Goal: Task Accomplishment & Management: Complete application form

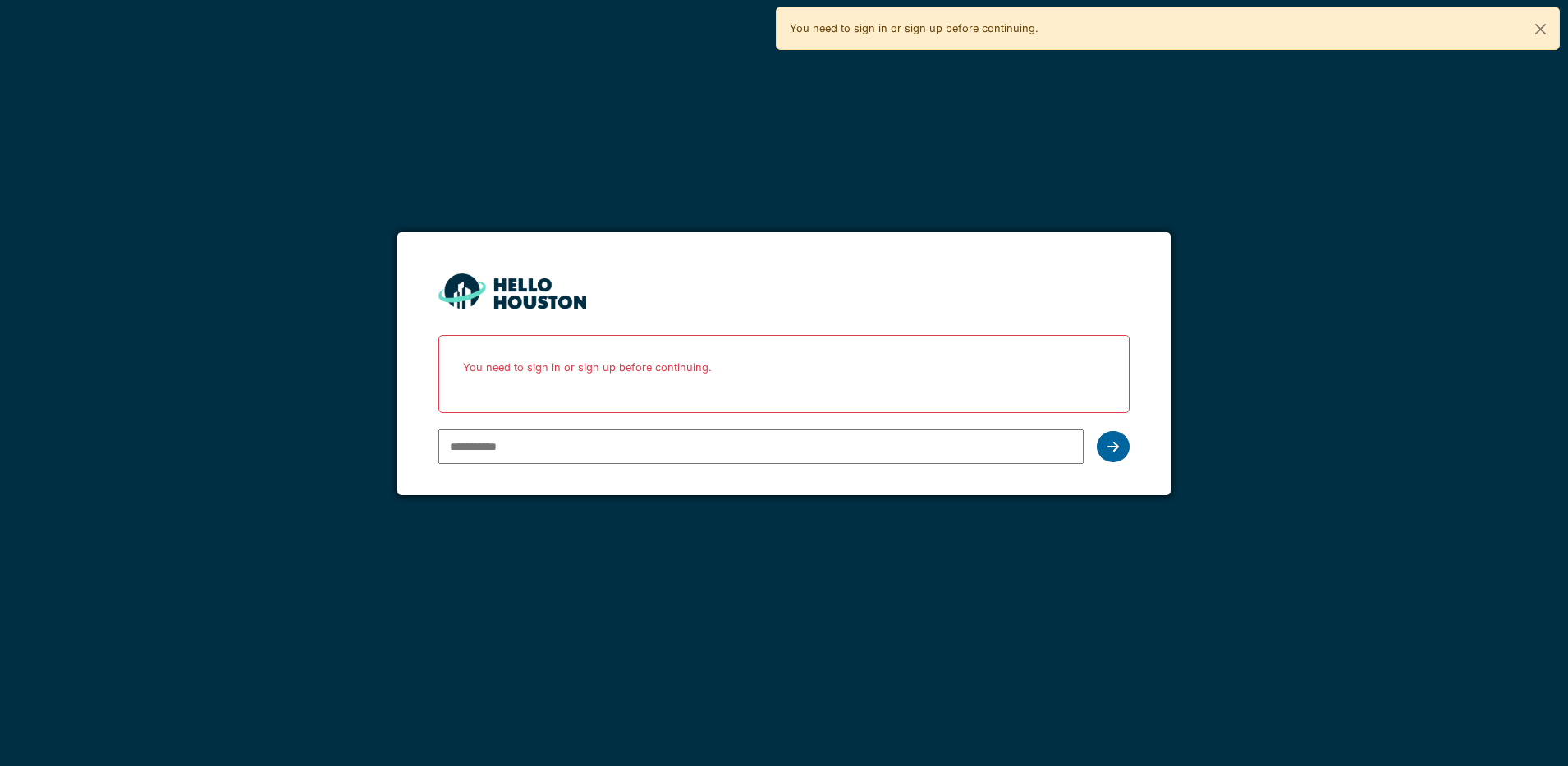
type input "**********"
click at [1116, 444] on icon at bounding box center [1113, 446] width 11 height 13
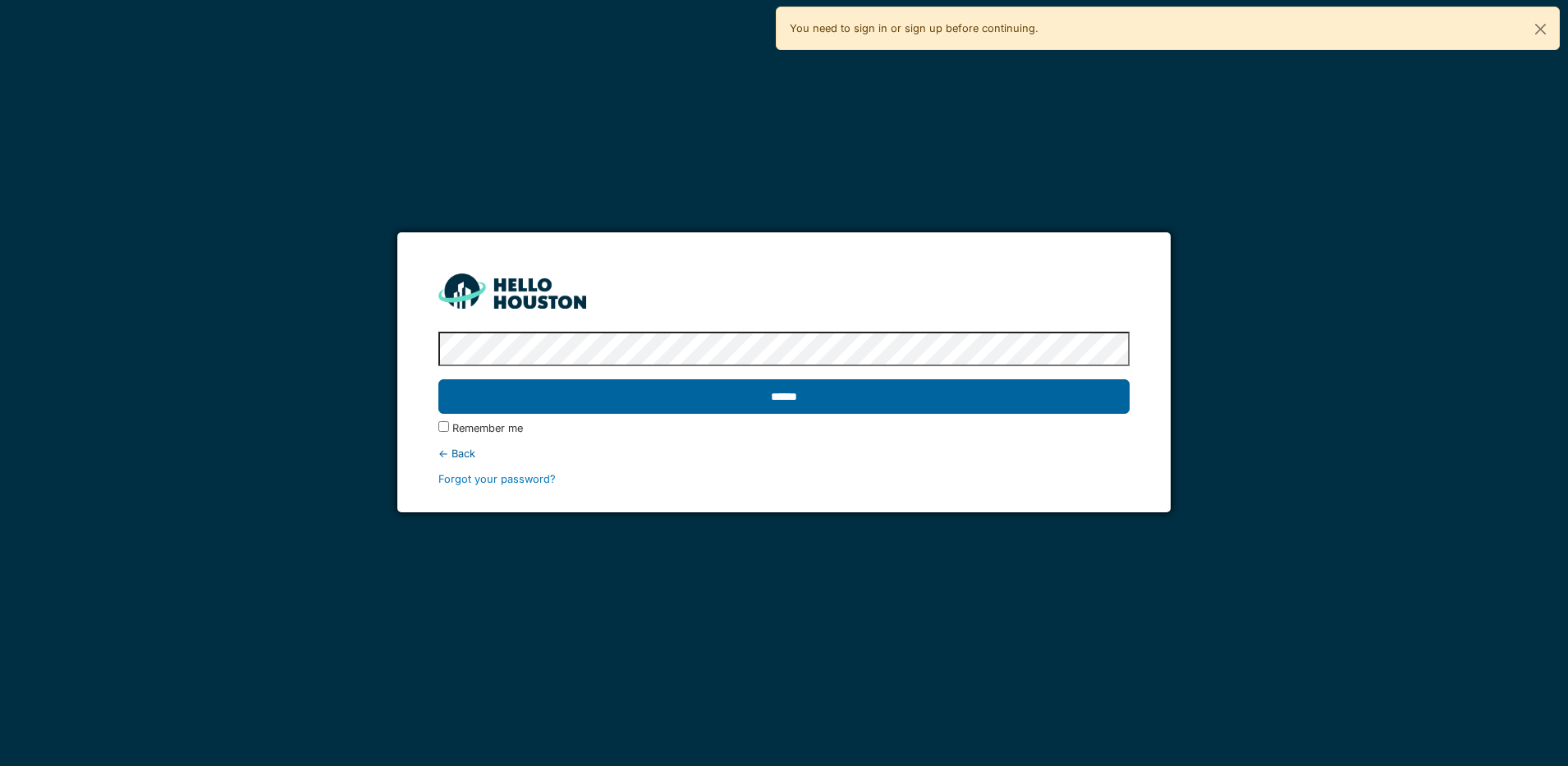
click at [1022, 394] on input "******" at bounding box center [784, 397] width 691 height 35
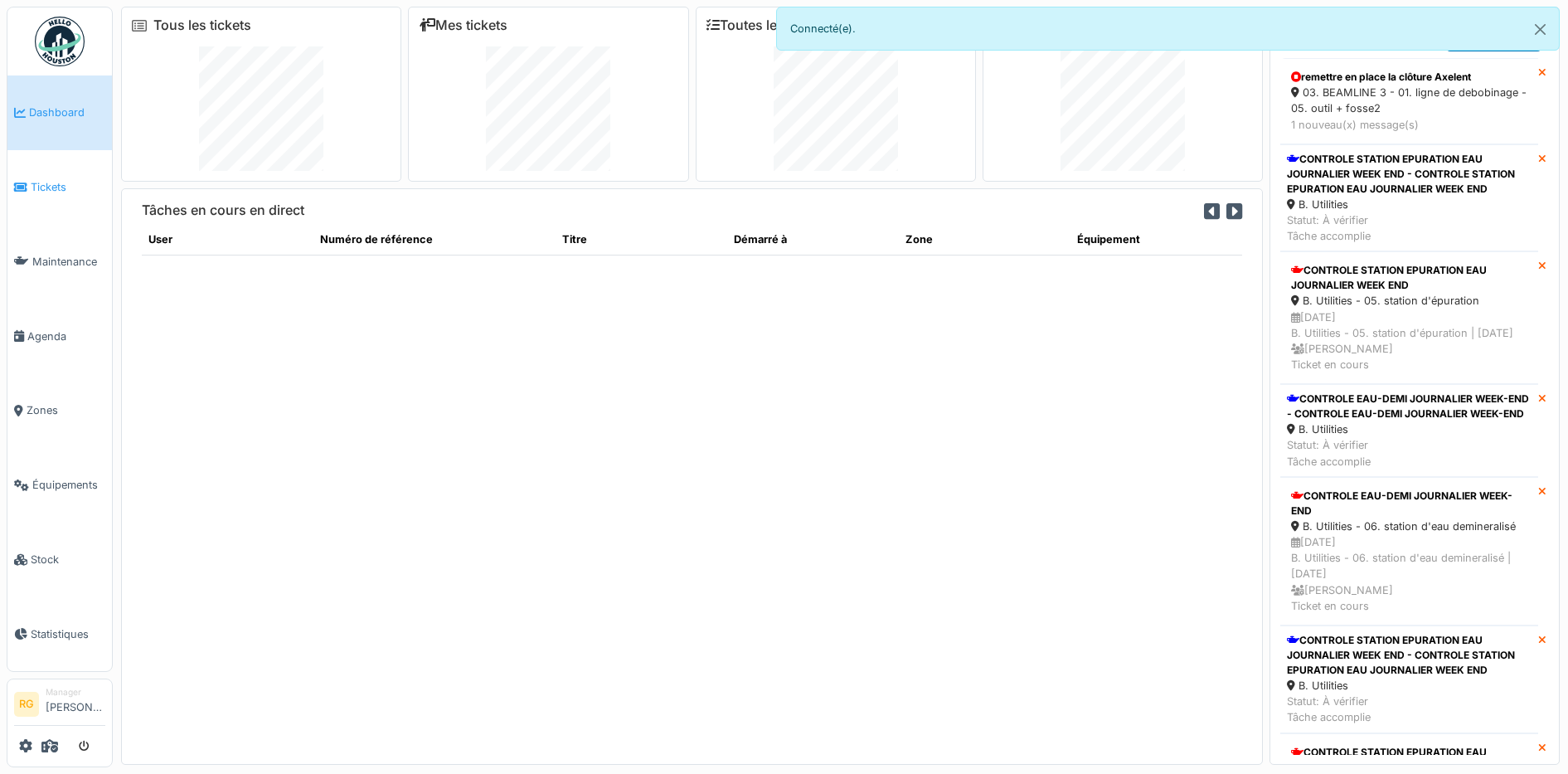
click at [50, 186] on span "Tickets" at bounding box center [68, 187] width 75 height 16
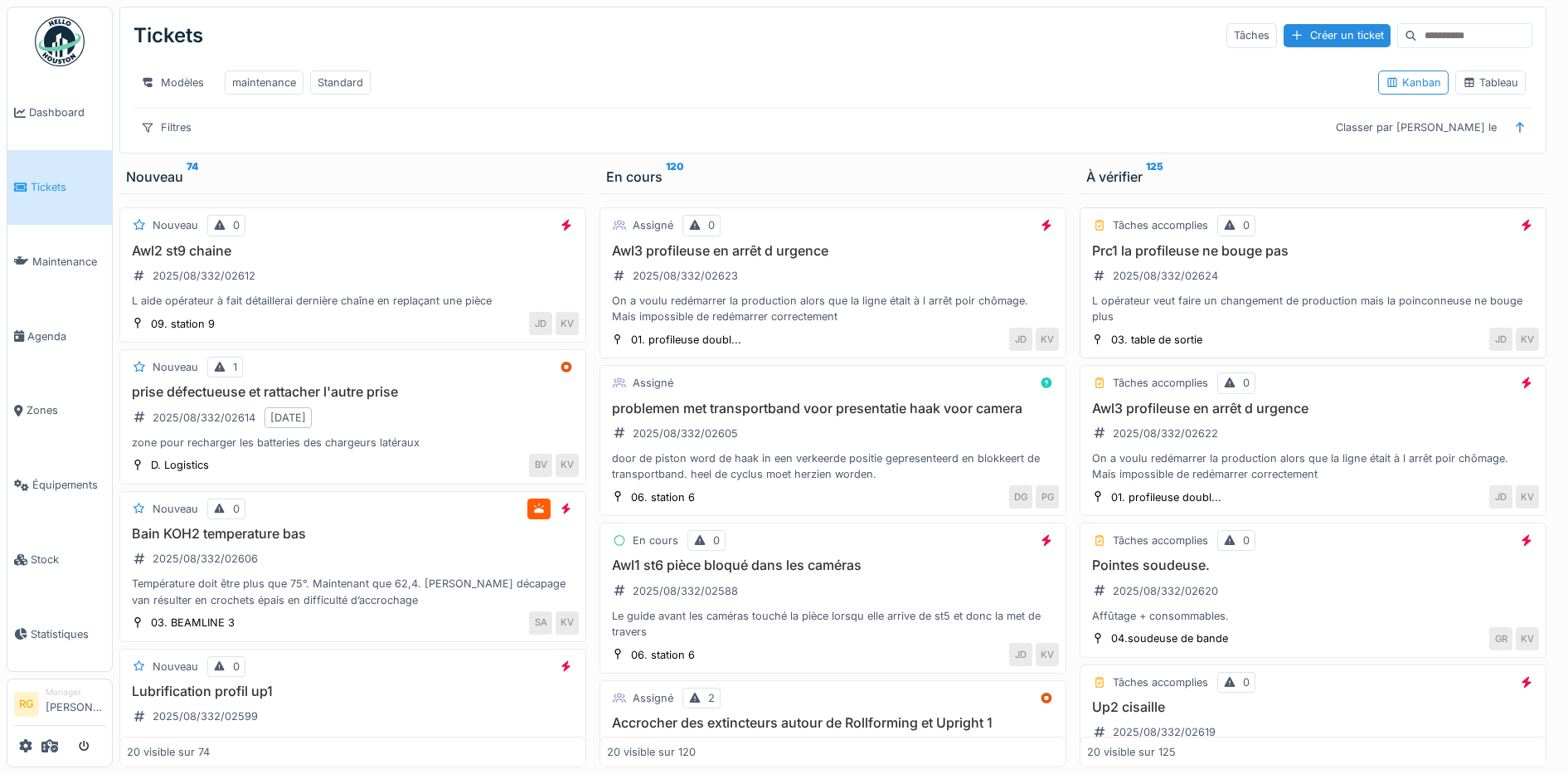
click at [858, 282] on div "Awl3 profileuse en arrêt d urgence 2025/08/332/02623 On a voulu redémarrer la p…" at bounding box center [832, 284] width 452 height 82
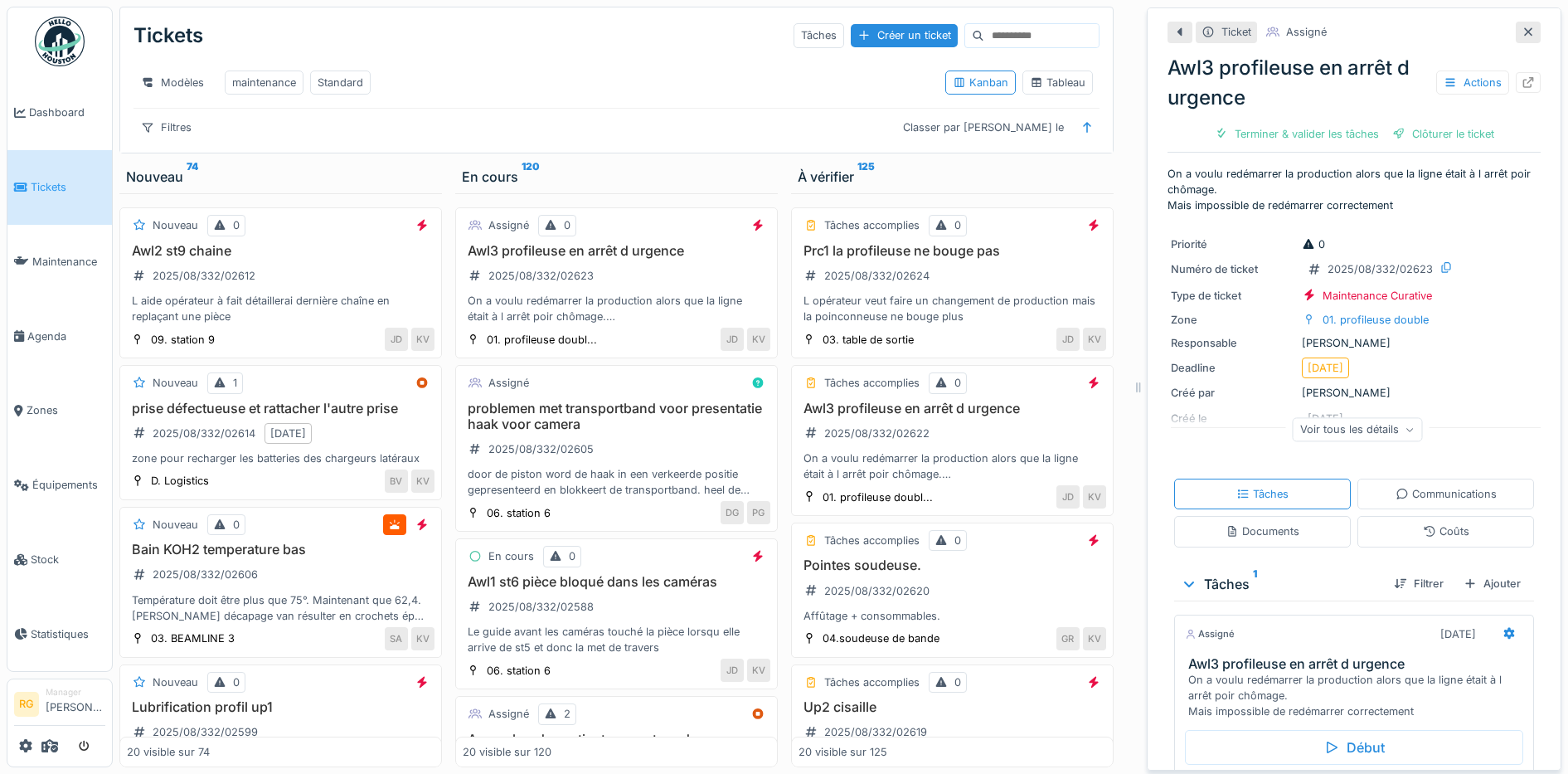
scroll to position [108, 0]
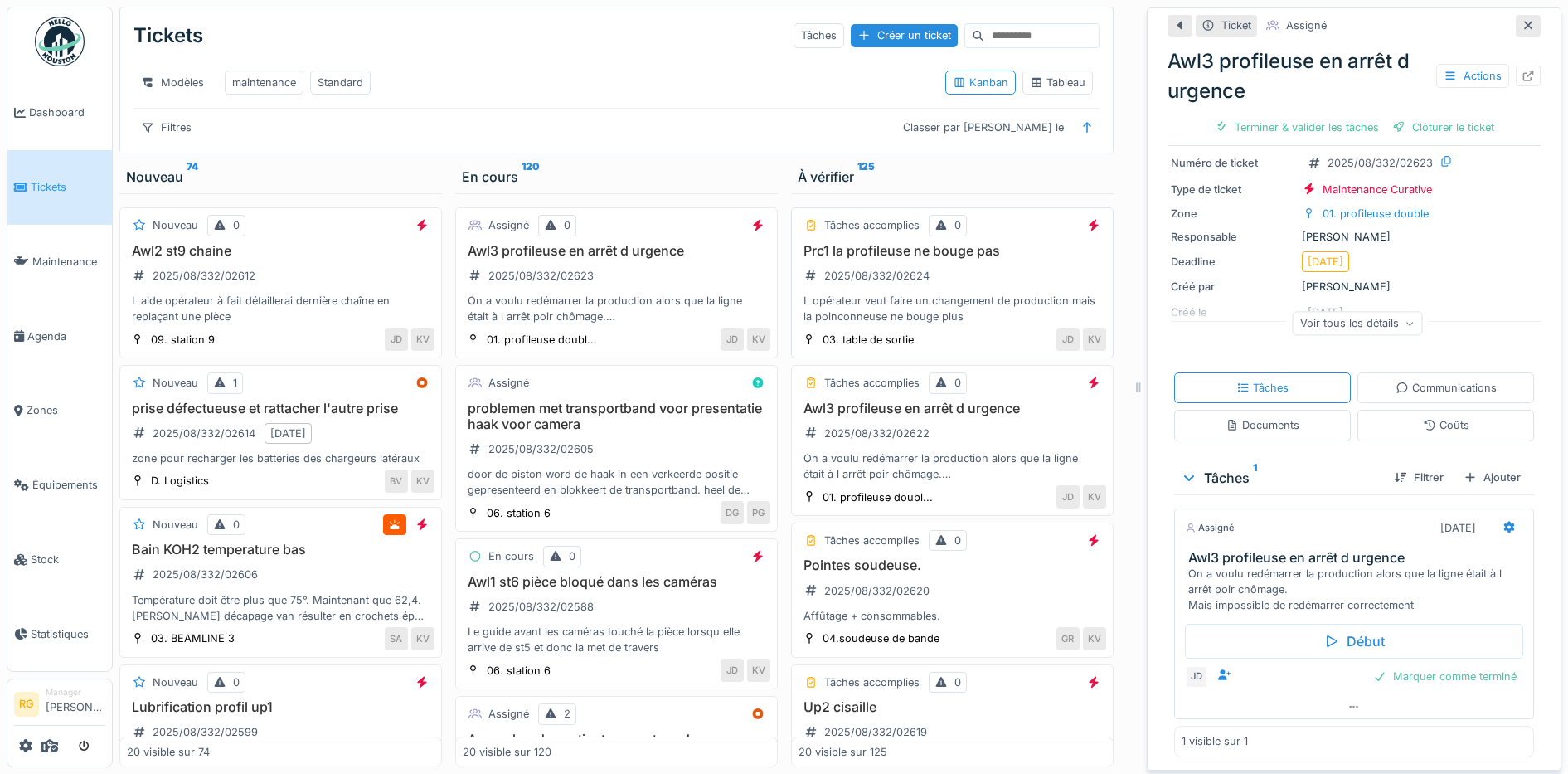
click at [962, 292] on div "Prc1 la profileuse ne bouge pas 2025/08/332/02624 L opérateur veut faire un cha…" at bounding box center [952, 284] width 307 height 82
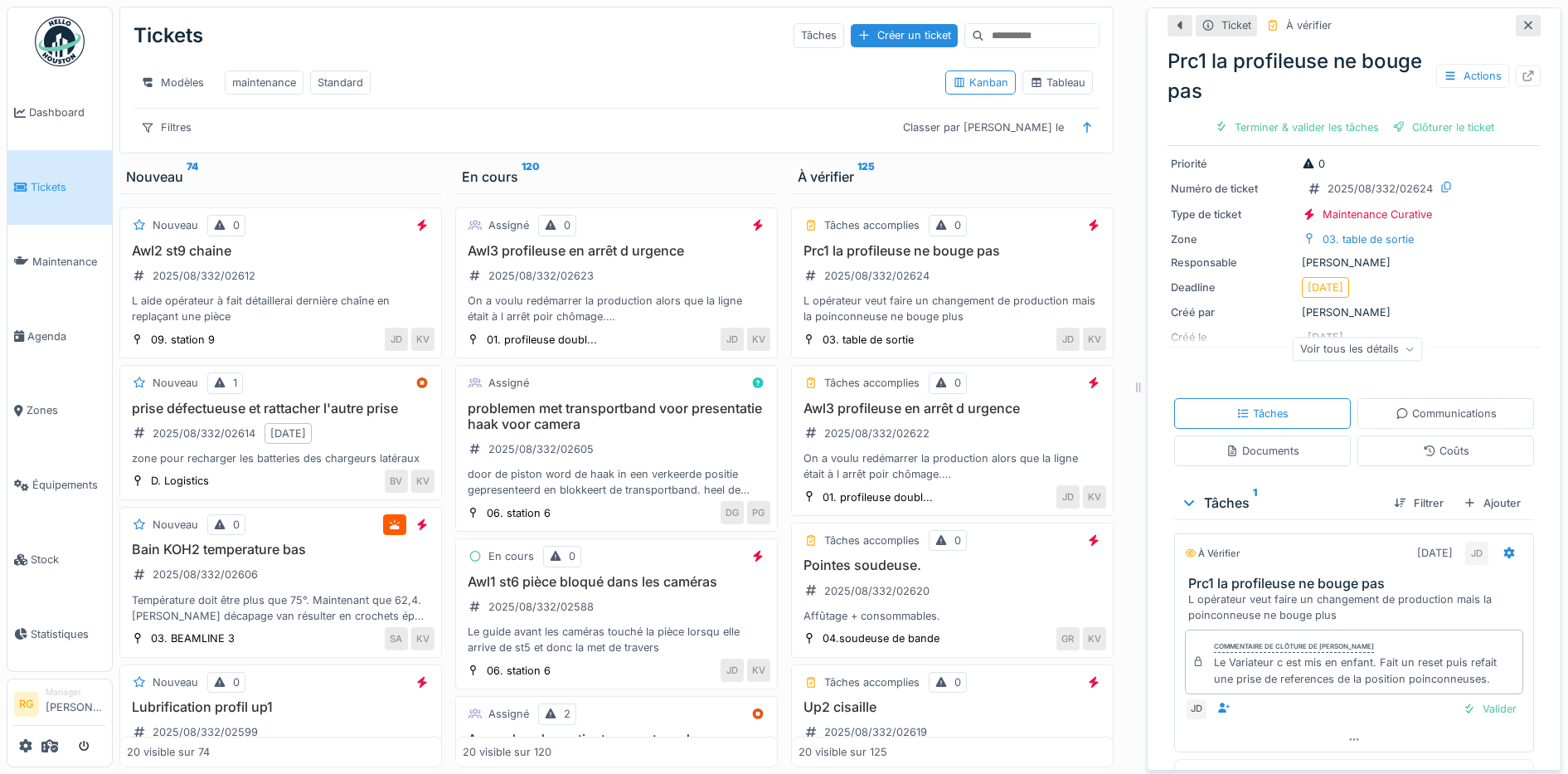
scroll to position [100, 0]
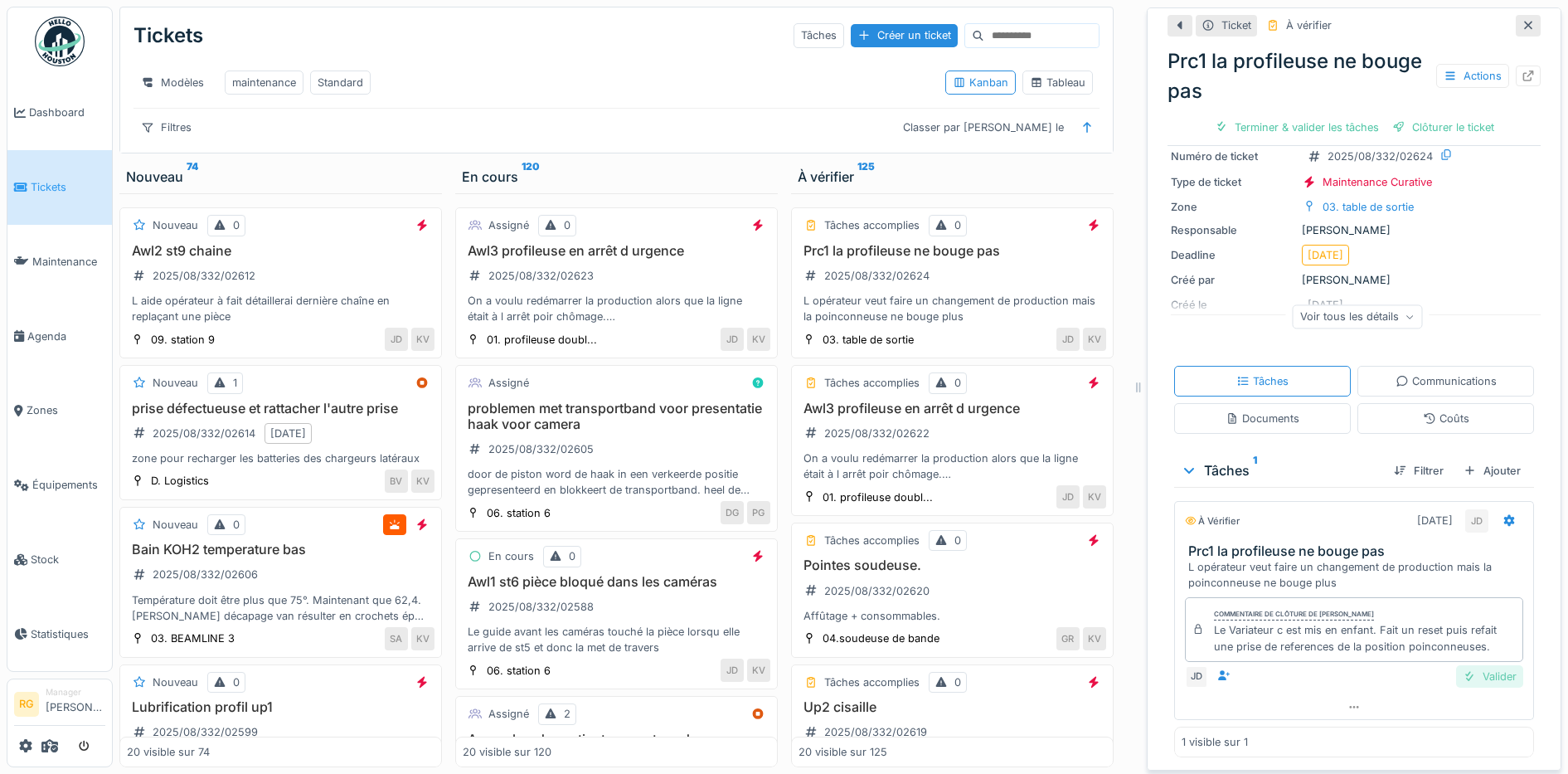
click at [1465, 675] on div "Valider" at bounding box center [1490, 675] width 67 height 22
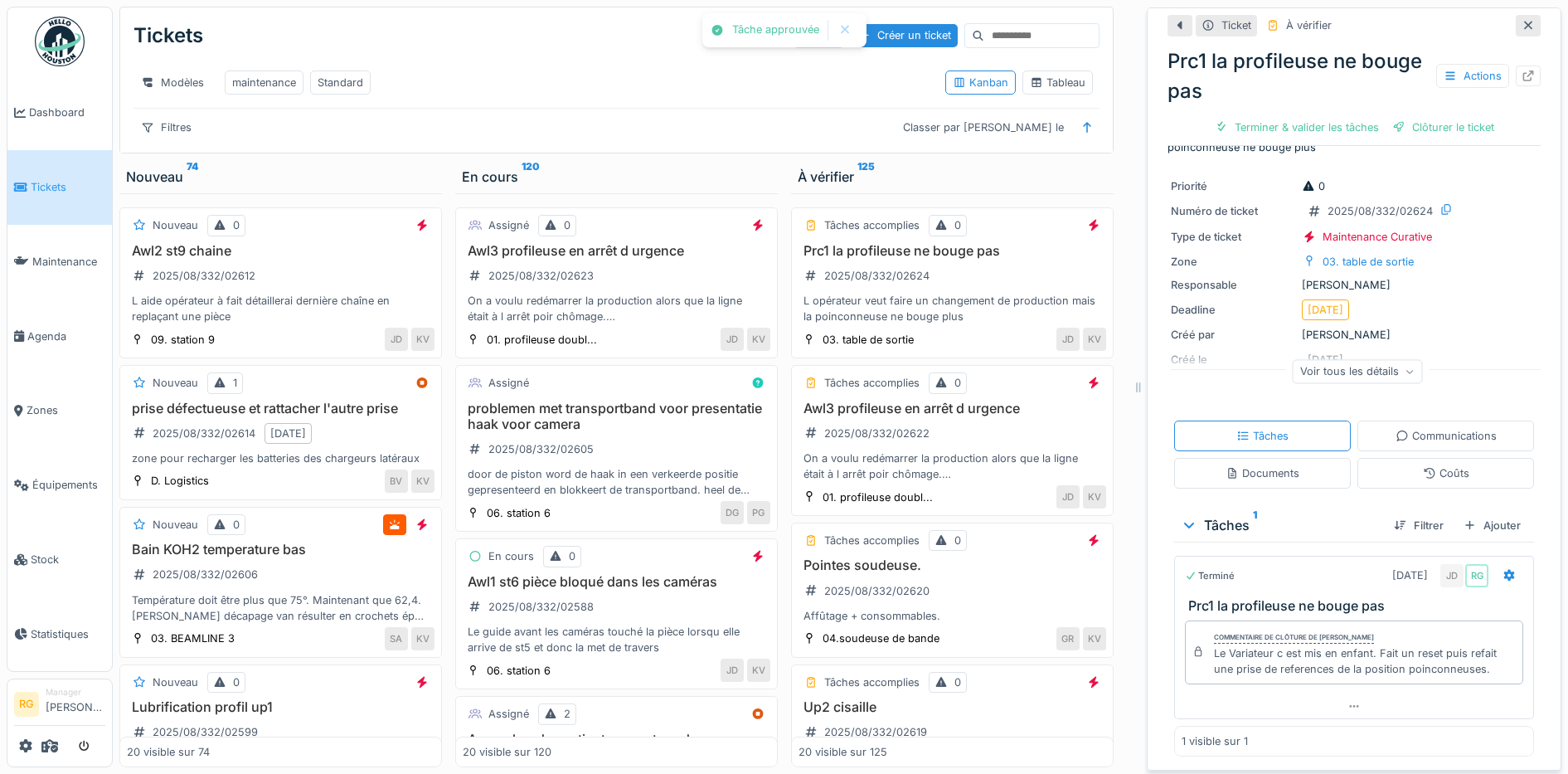
scroll to position [45, 0]
click at [1336, 122] on div "Clôturer le ticket" at bounding box center [1354, 127] width 115 height 22
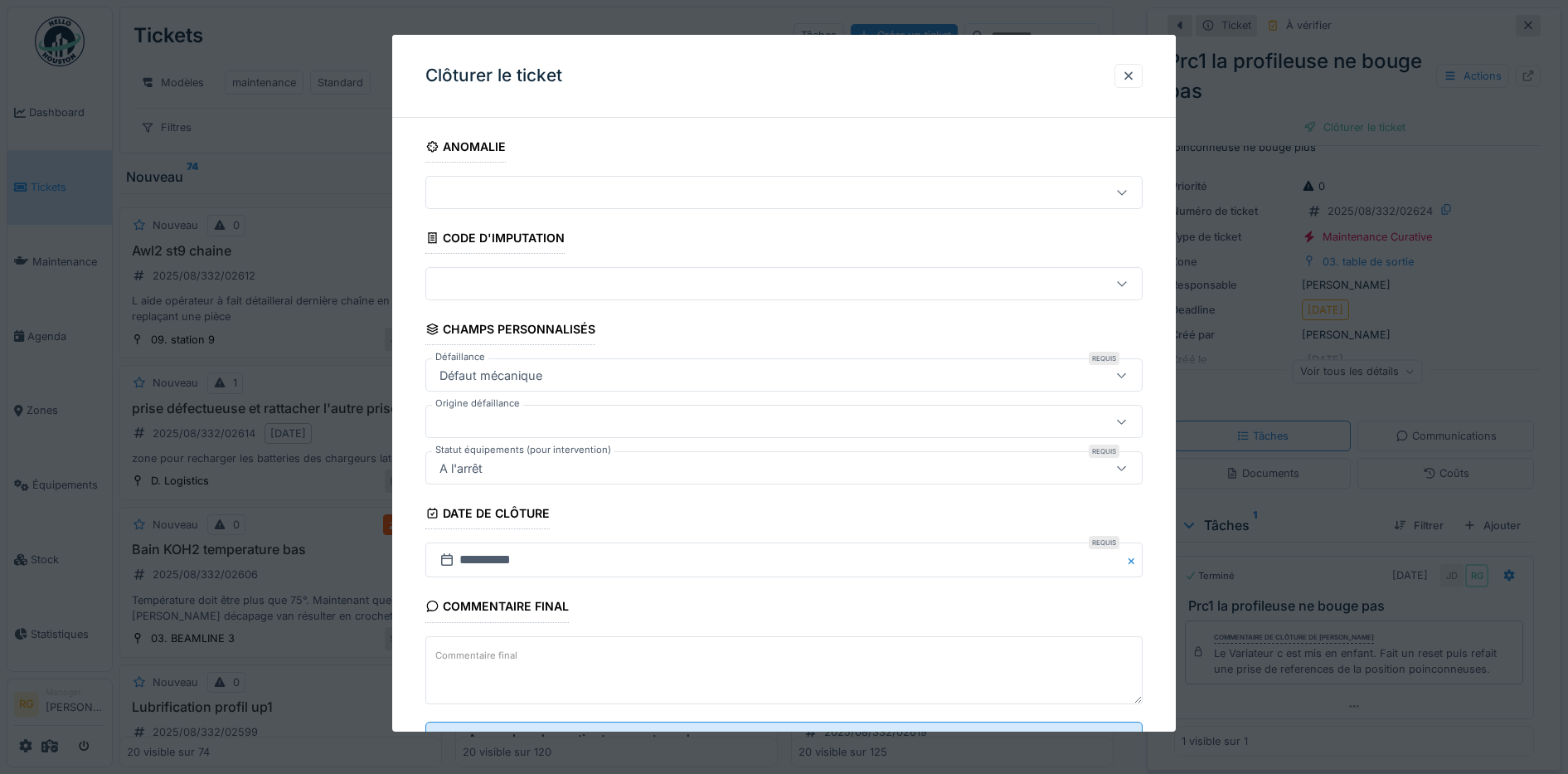
click at [517, 654] on label "Commentaire final" at bounding box center [476, 656] width 89 height 21
click at [517, 654] on textarea "Commentaire final" at bounding box center [784, 669] width 718 height 68
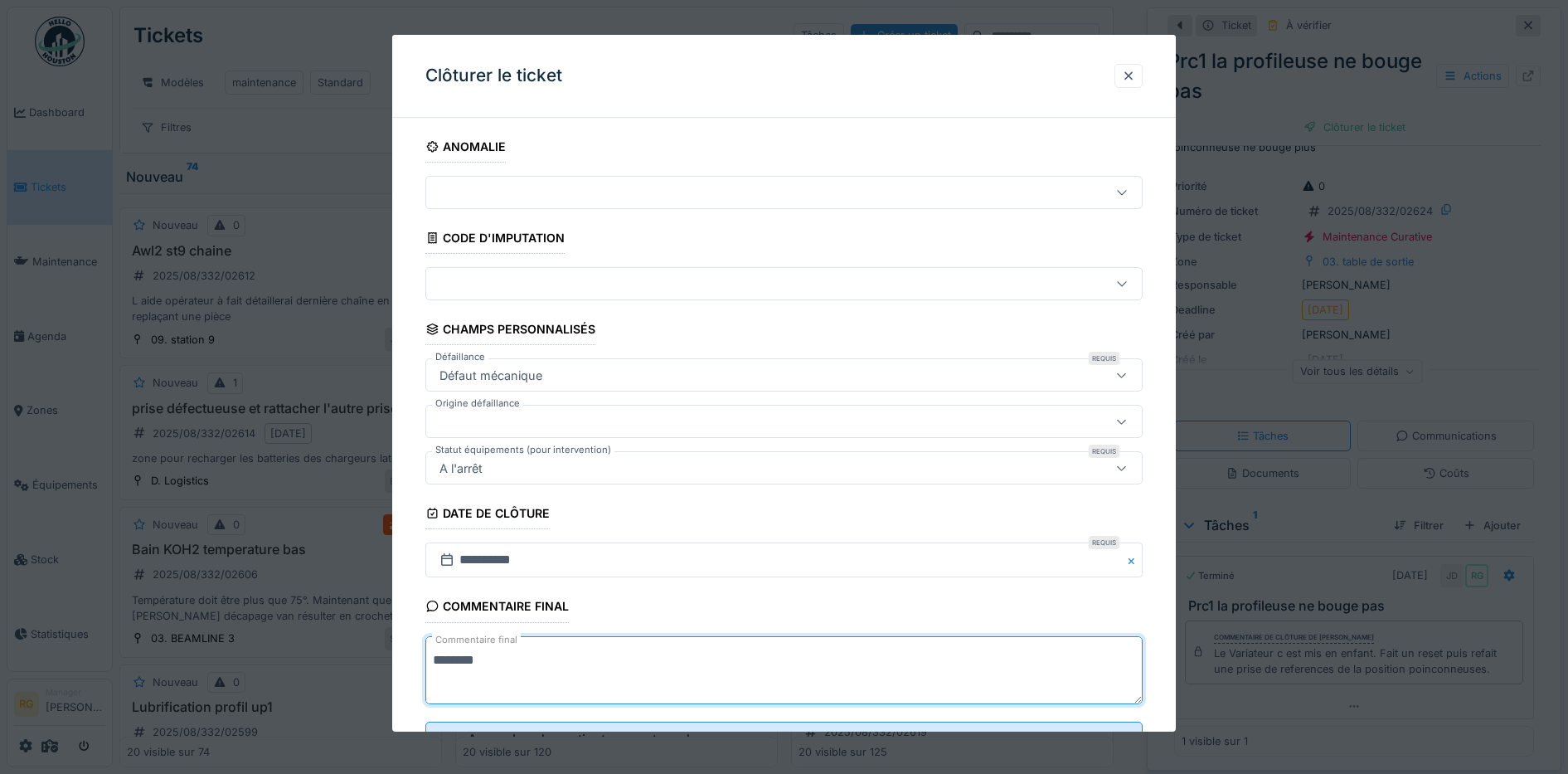
scroll to position [71, 0]
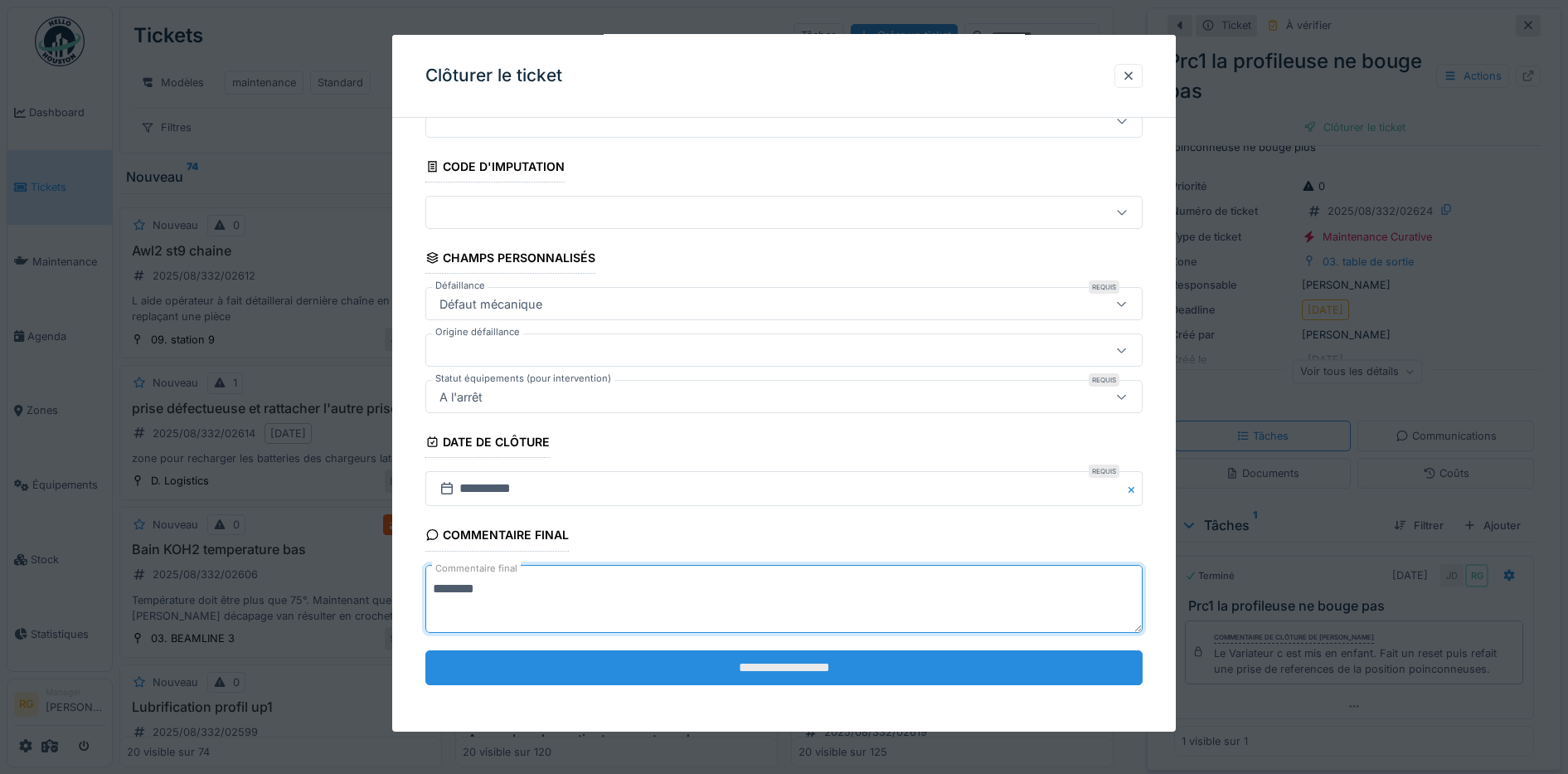
type textarea "********"
click at [773, 666] on input "**********" at bounding box center [784, 667] width 718 height 35
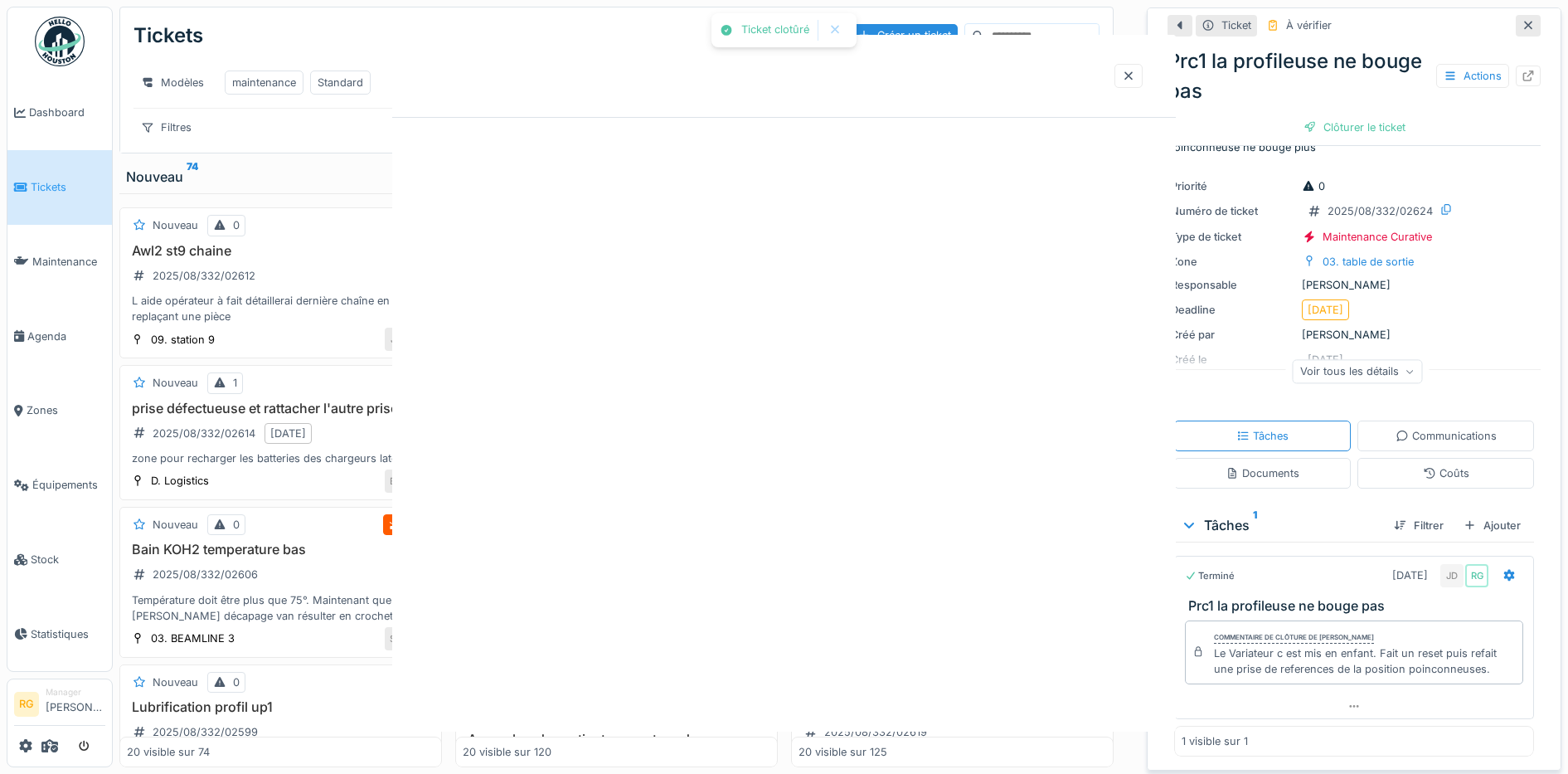
scroll to position [0, 0]
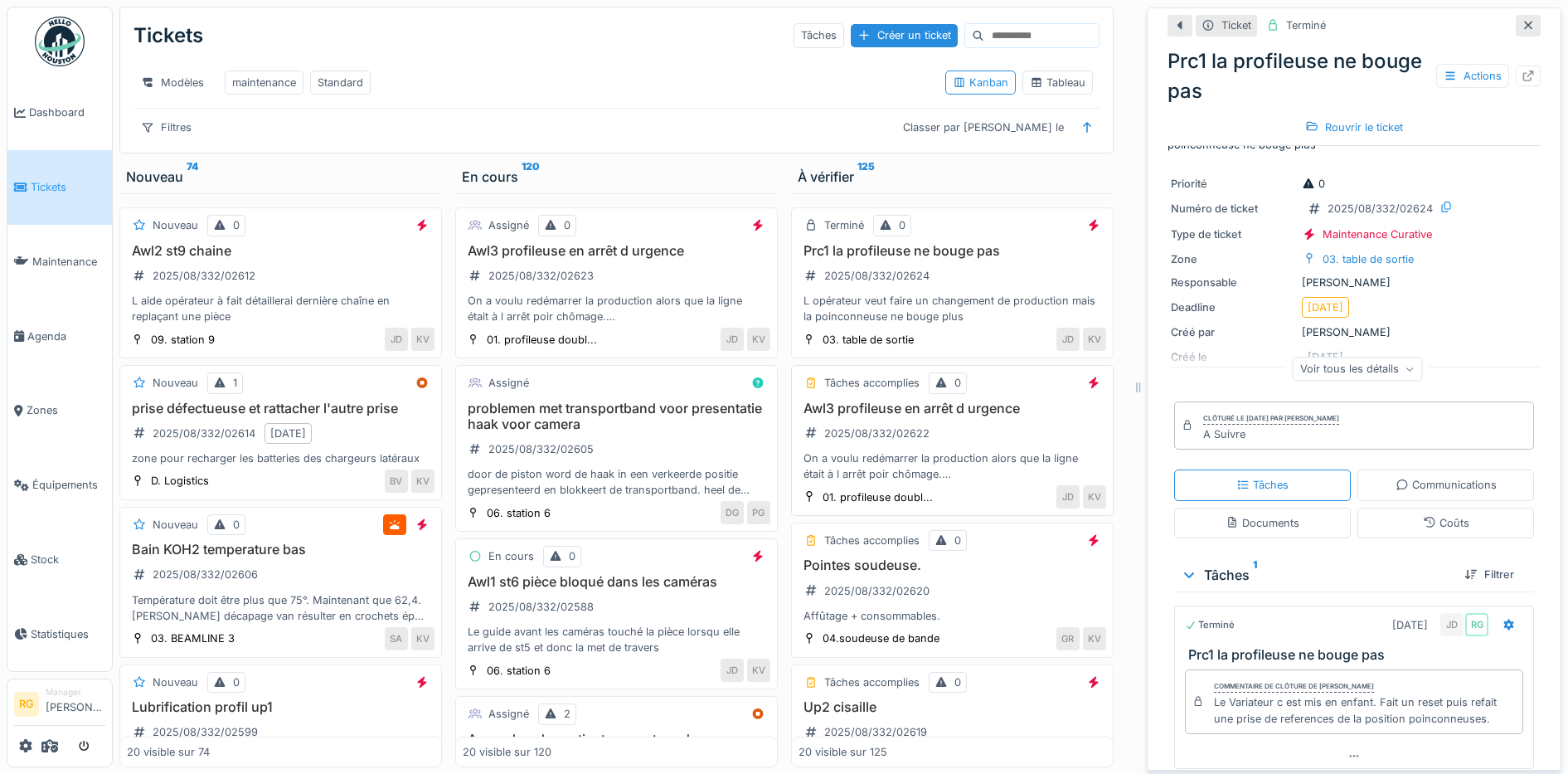
click at [951, 443] on div "Awl3 profileuse en arrêt d urgence 2025/08/332/02622 On a voulu redémarrer la p…" at bounding box center [952, 441] width 307 height 82
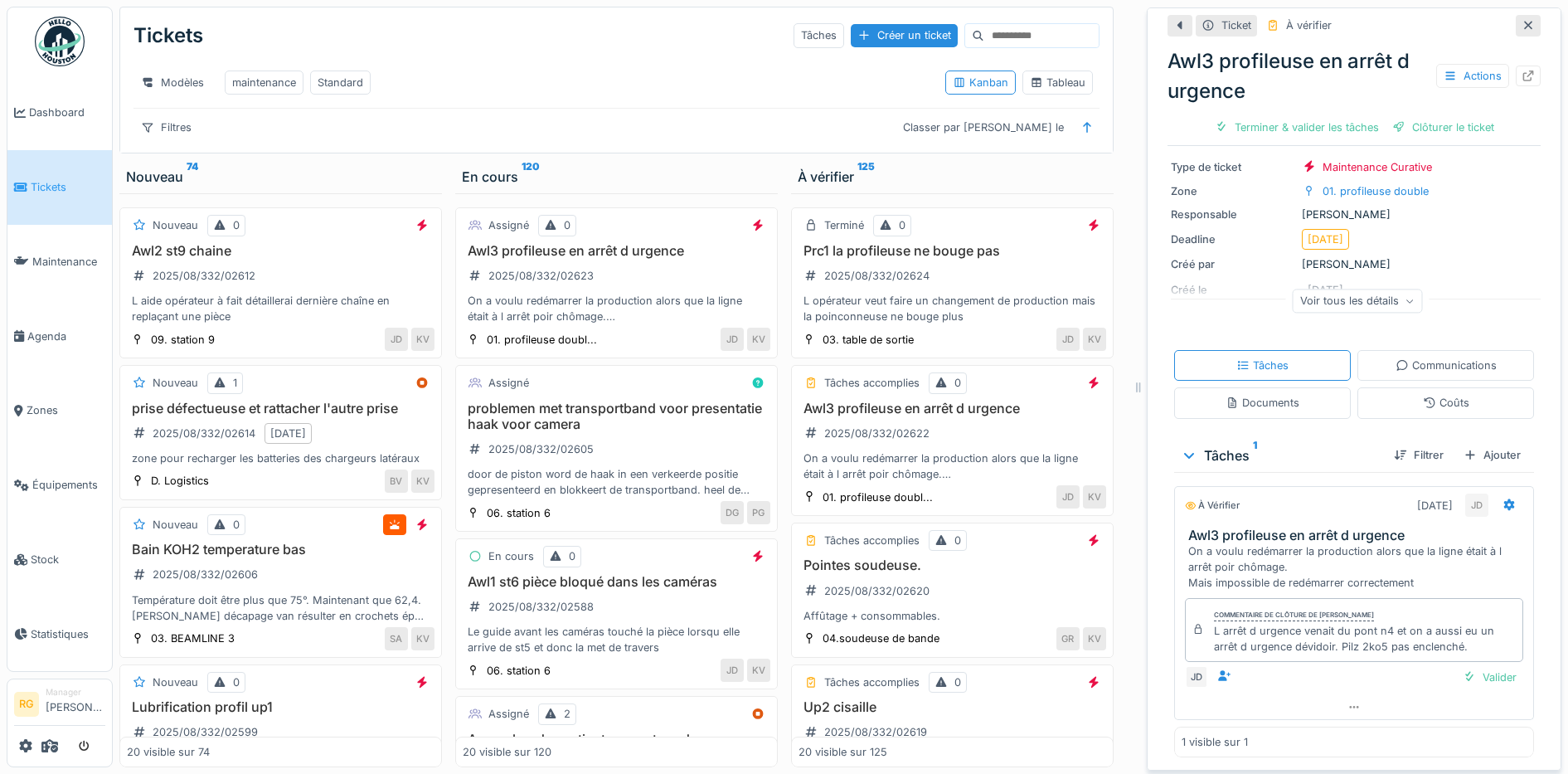
scroll to position [131, 0]
click at [941, 590] on div "Pointes soudeuse. 2025/08/332/02620 Affûtage + consommables." at bounding box center [952, 590] width 307 height 66
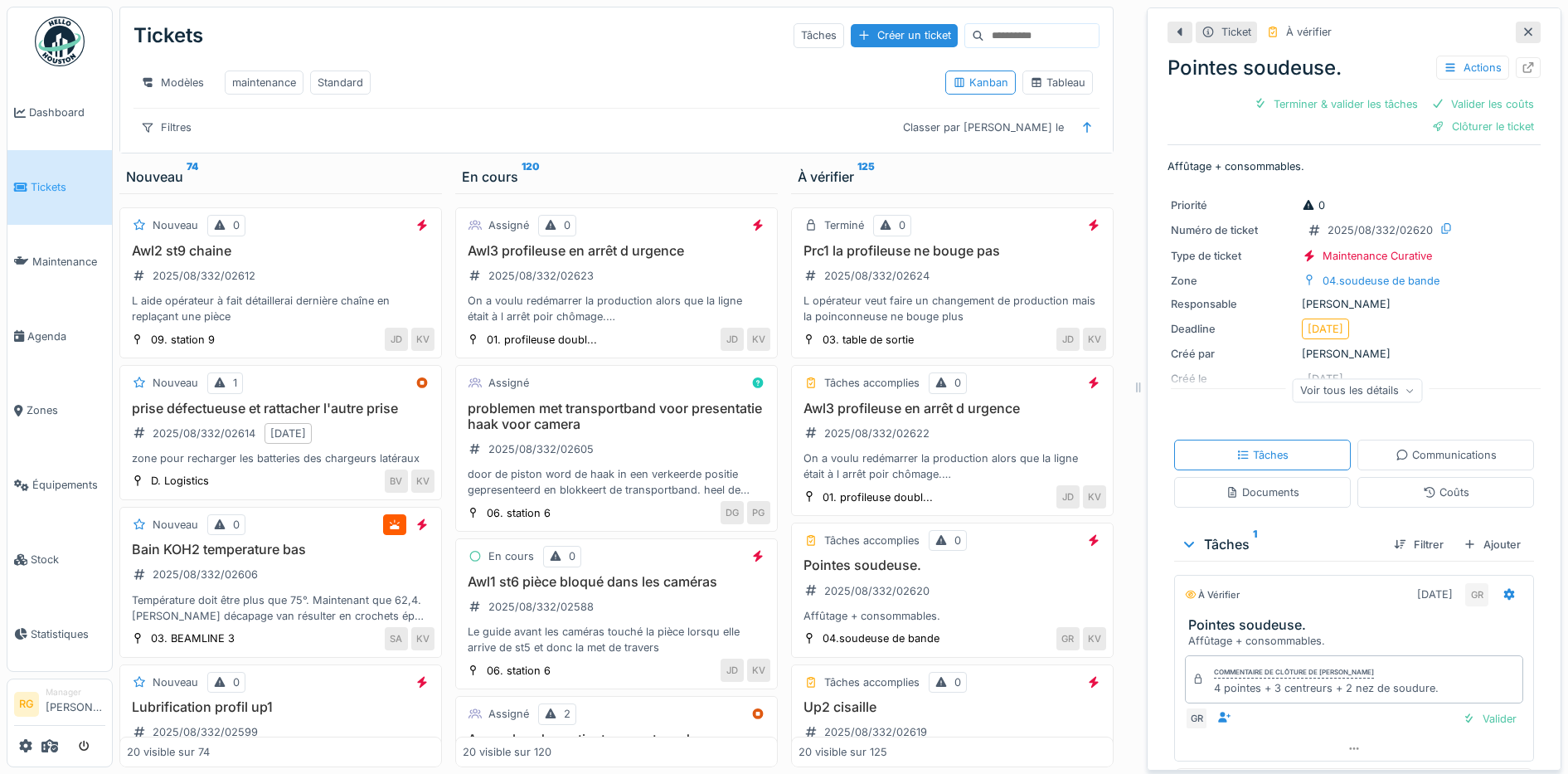
scroll to position [45, 0]
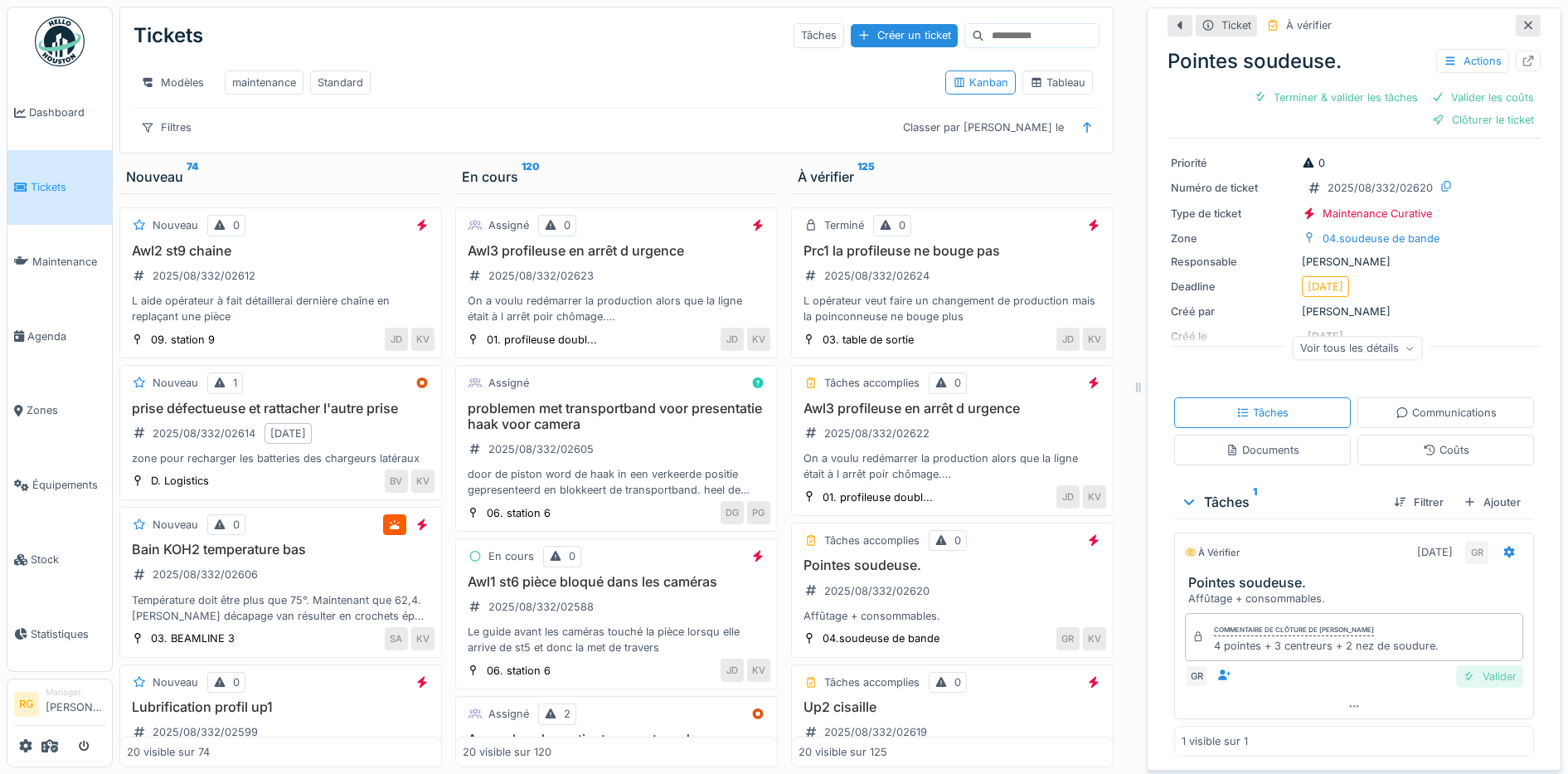
click at [1468, 680] on div "Valider" at bounding box center [1490, 675] width 67 height 22
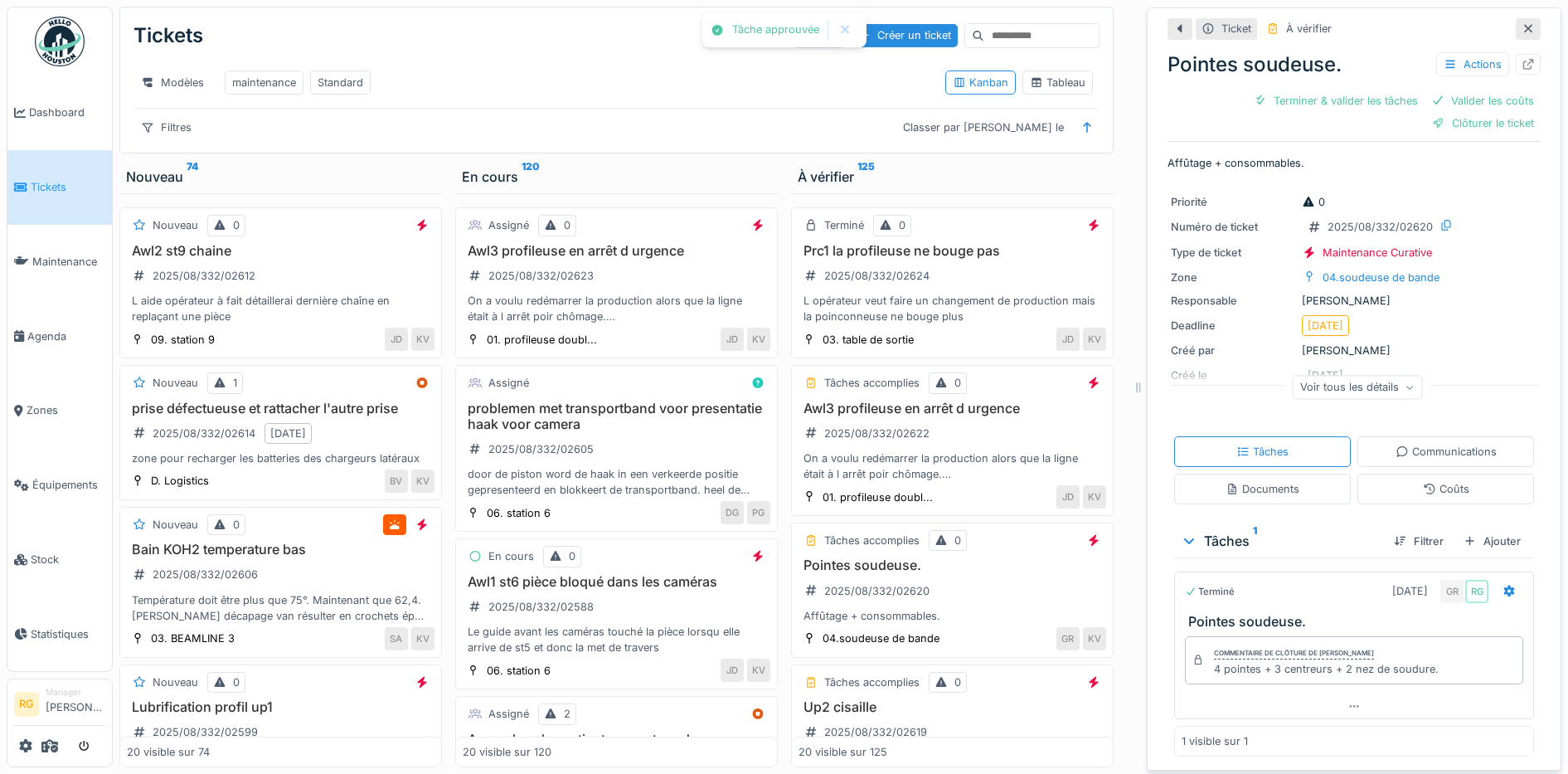
scroll to position [0, 0]
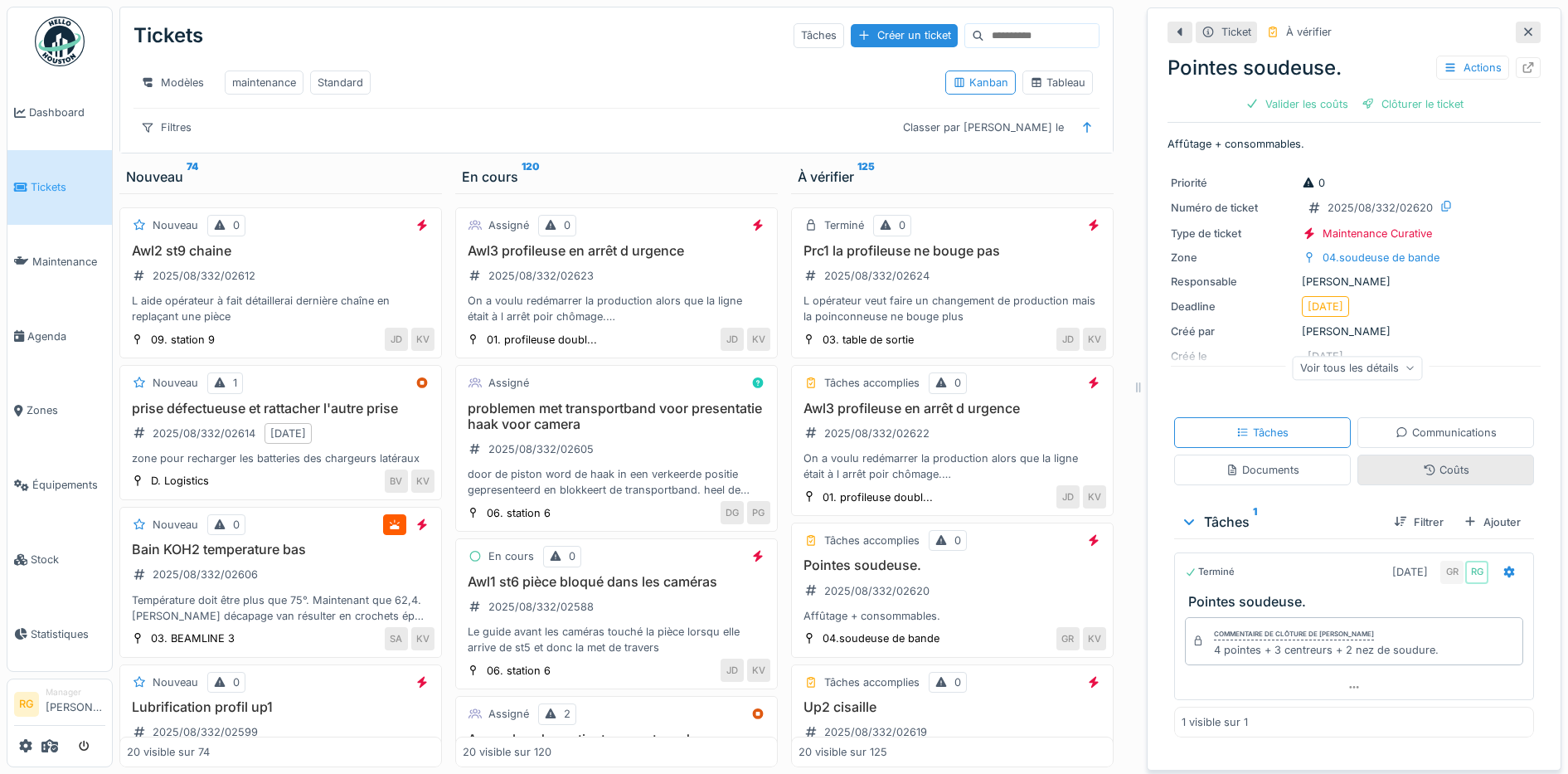
click at [1428, 473] on div "Coûts" at bounding box center [1446, 470] width 47 height 16
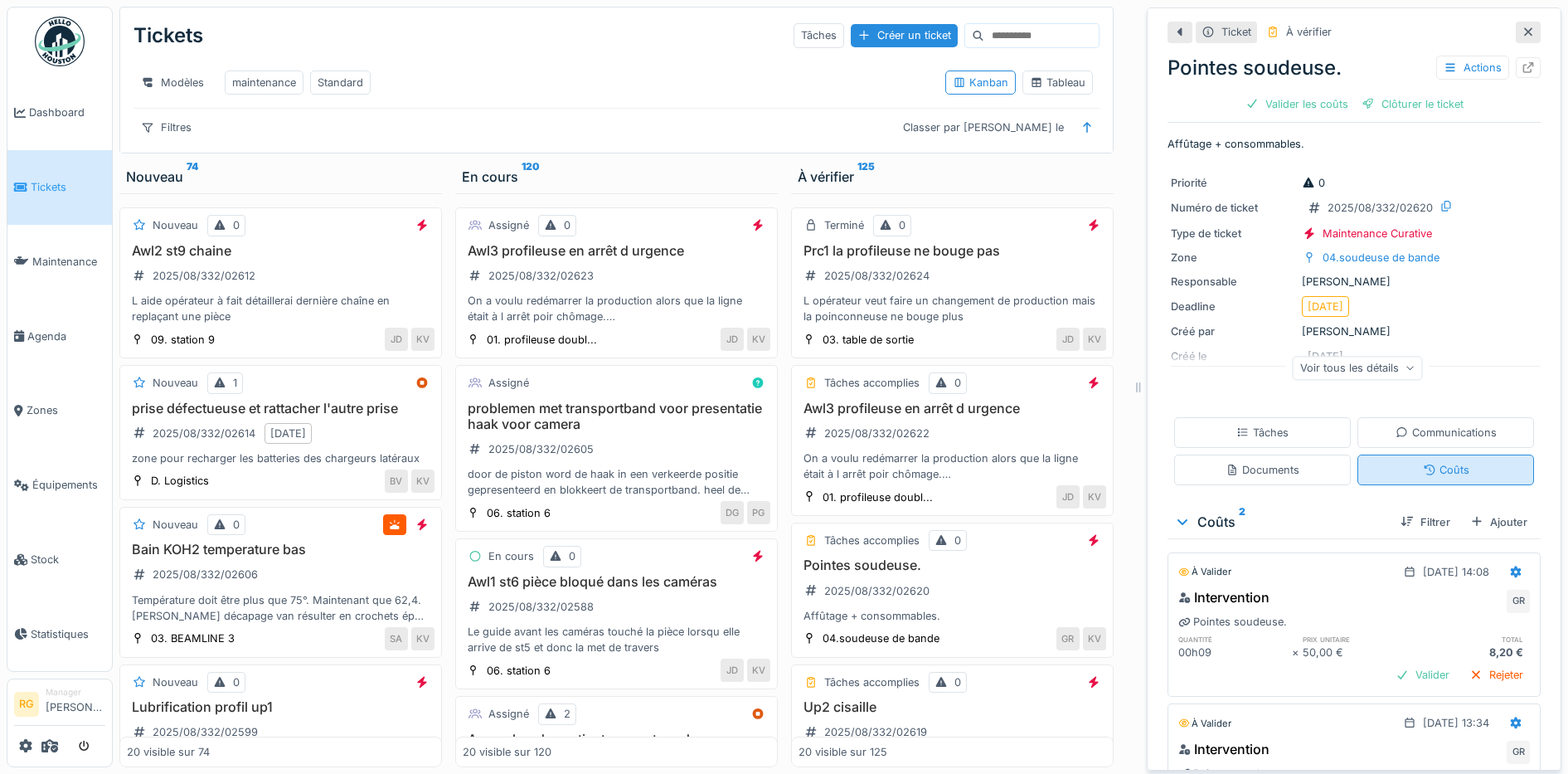
scroll to position [16, 0]
click at [1275, 92] on div "Valider les coûts" at bounding box center [1297, 103] width 116 height 22
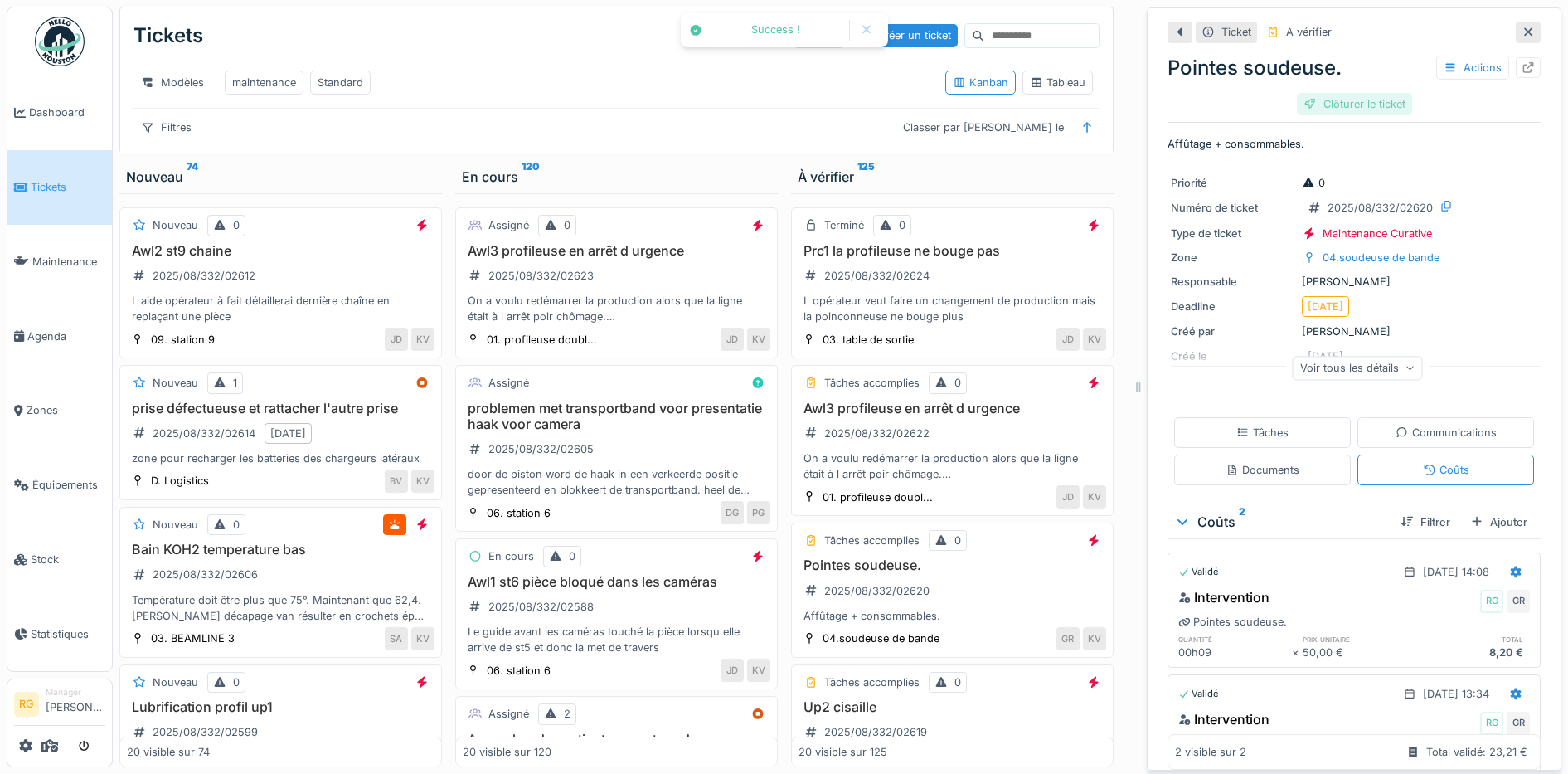
click at [1354, 92] on div "Clôturer le ticket" at bounding box center [1354, 103] width 115 height 22
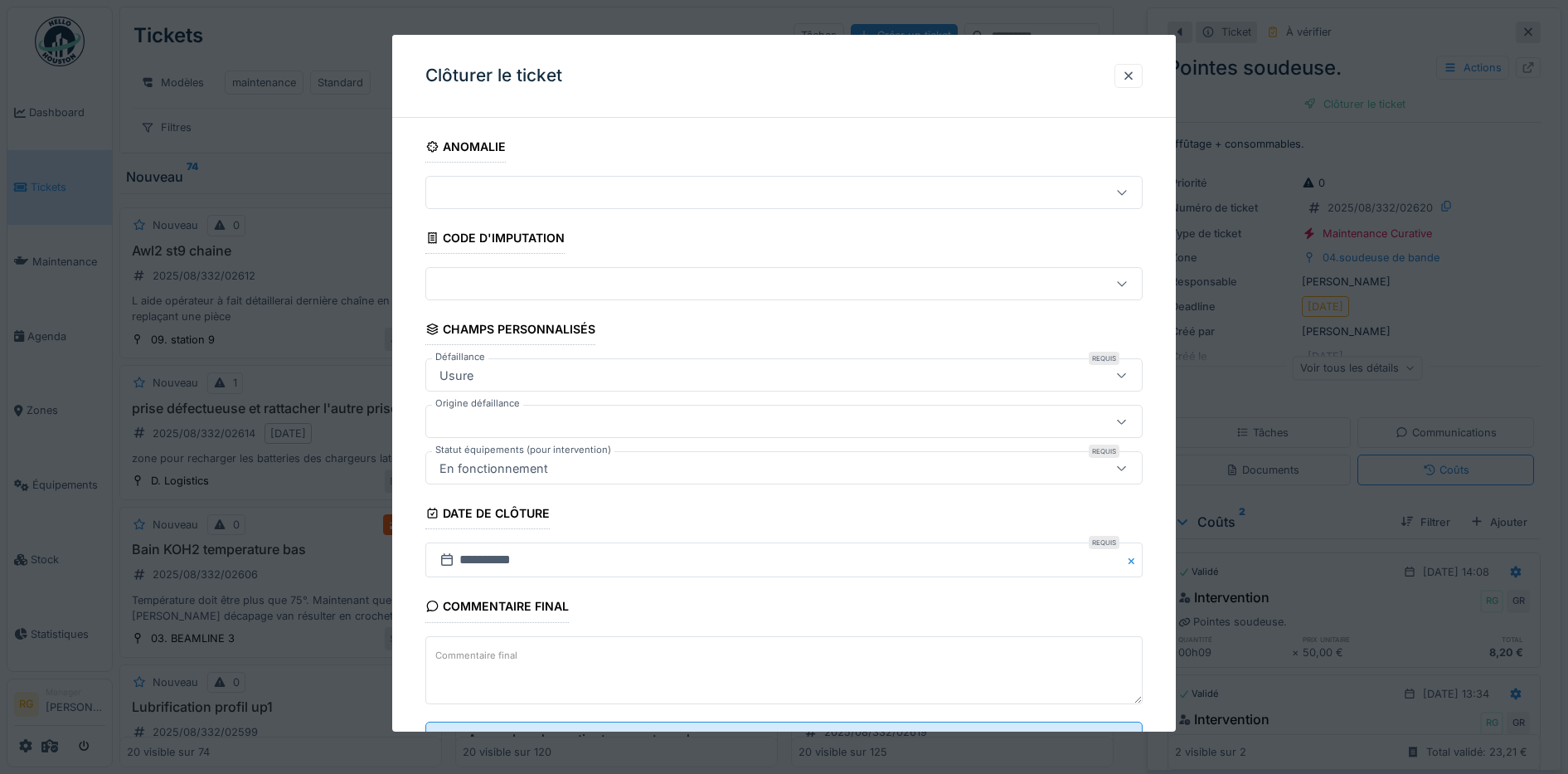
click at [572, 663] on textarea "Commentaire final" at bounding box center [784, 669] width 718 height 68
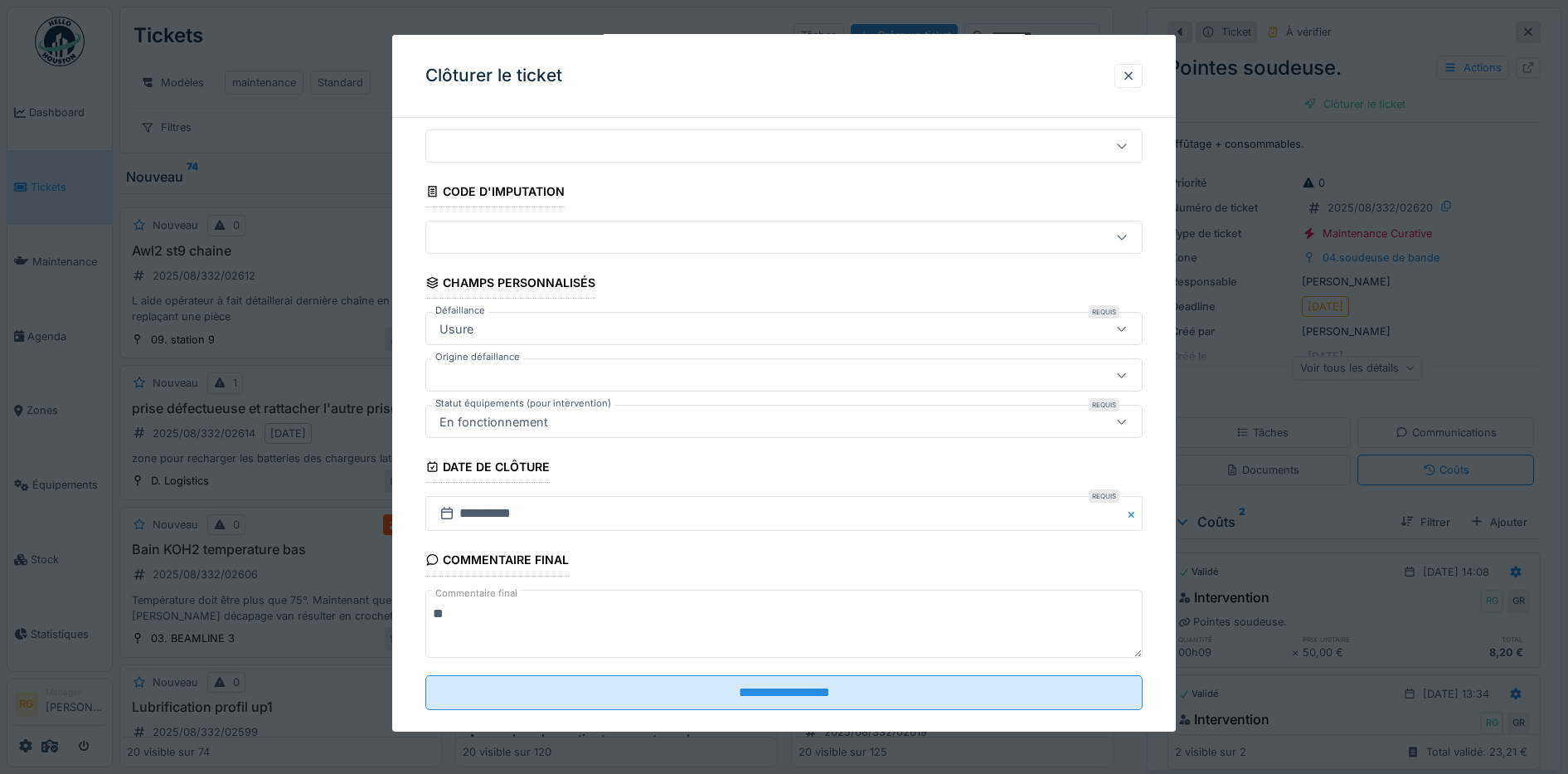
scroll to position [71, 0]
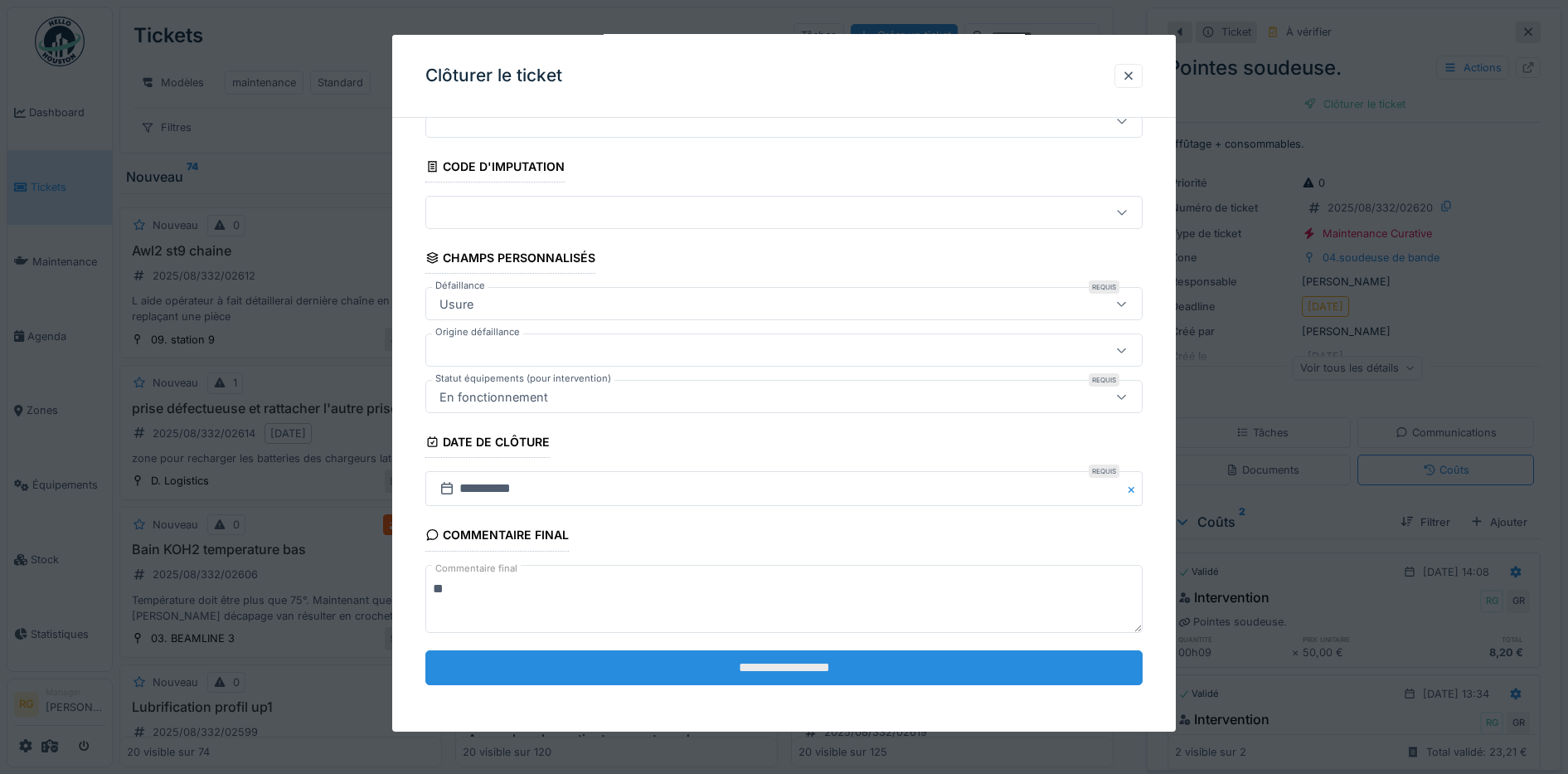
type textarea "**"
click at [776, 667] on input "**********" at bounding box center [784, 667] width 718 height 35
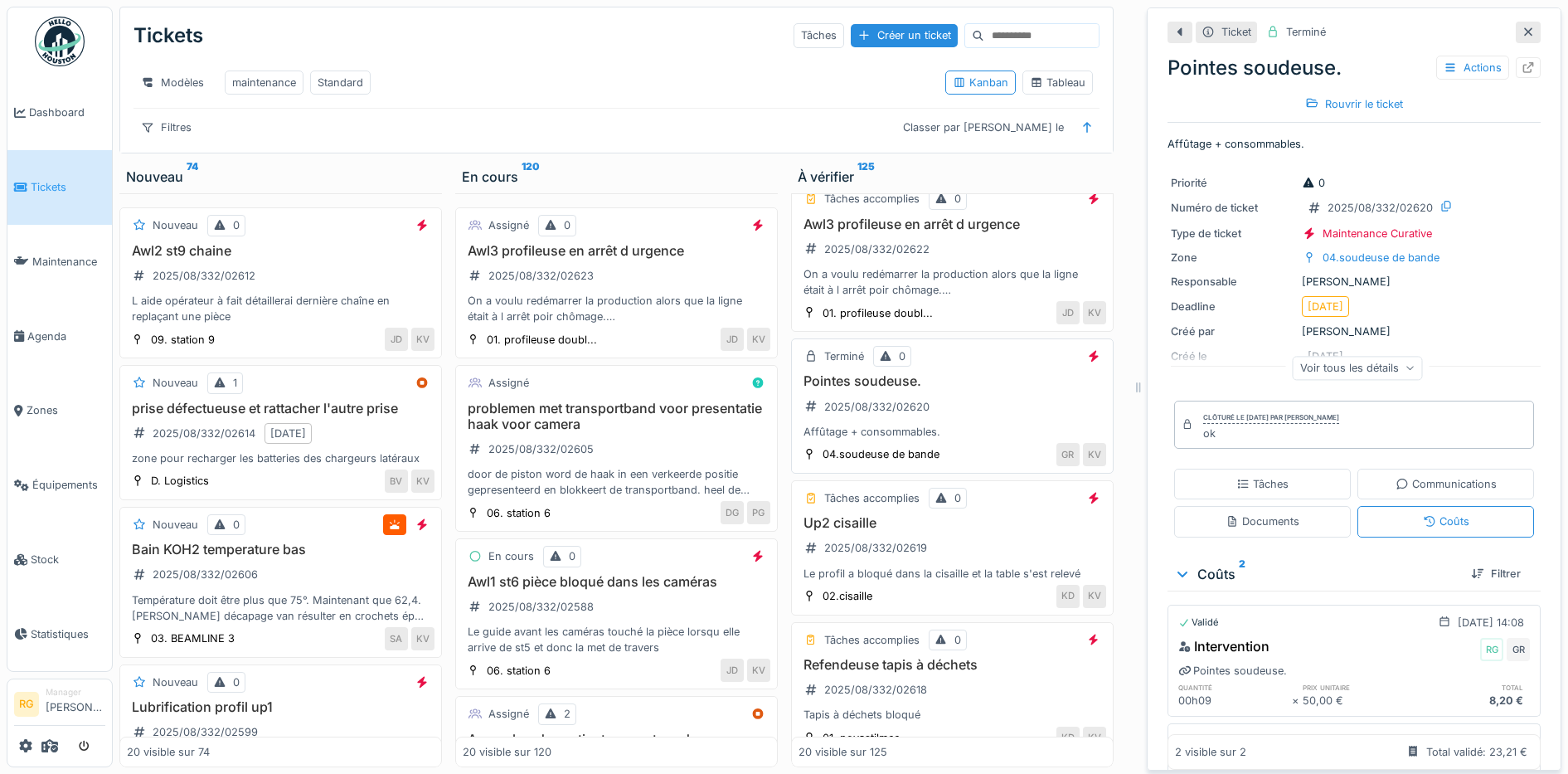
scroll to position [207, 0]
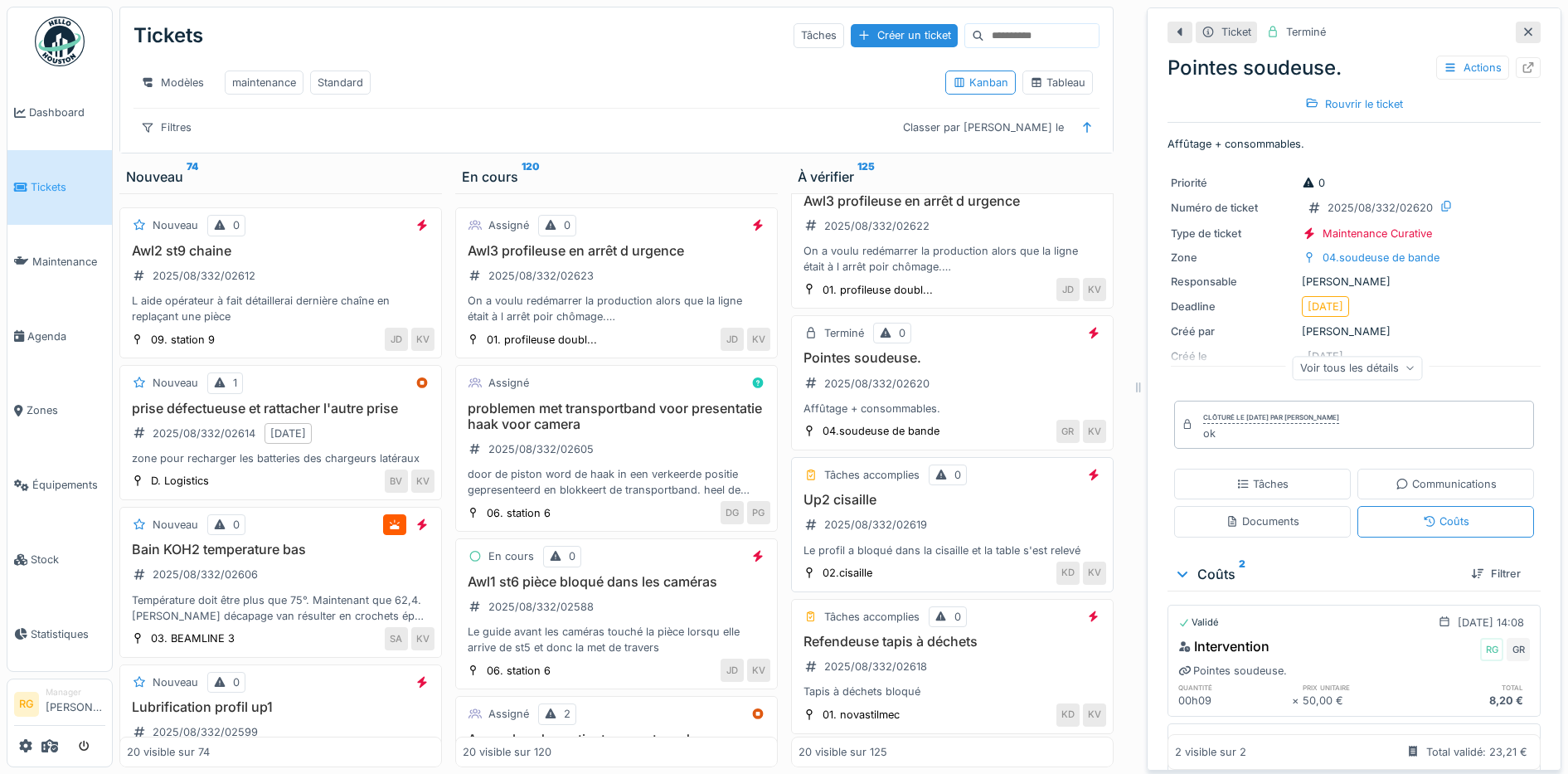
click at [990, 510] on div "Up2 cisaille 2025/08/332/02619 Le profil a bloqué dans la cisaille et la table …" at bounding box center [952, 525] width 307 height 66
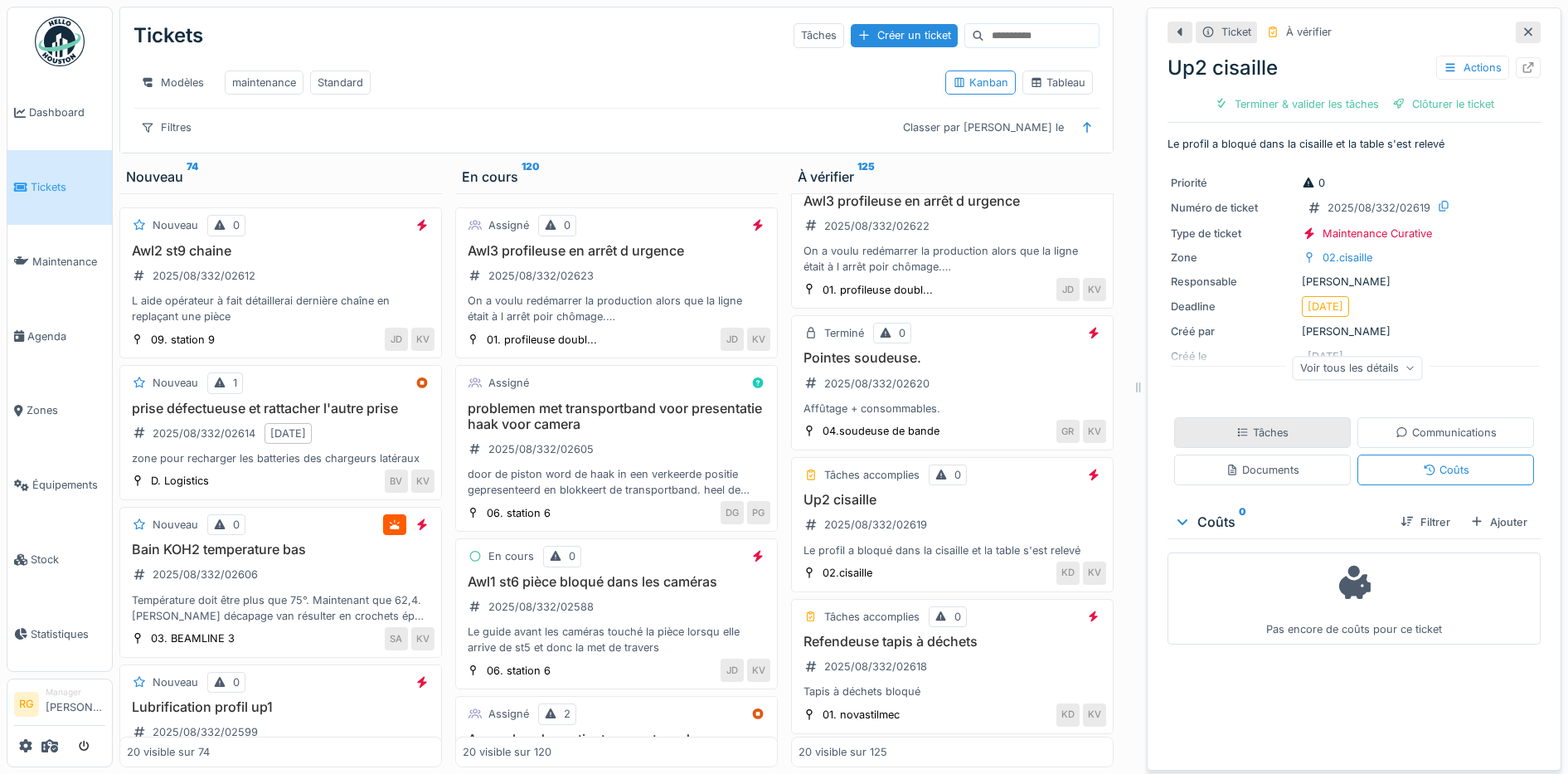
click at [1190, 417] on div "Tâches" at bounding box center [1262, 432] width 177 height 31
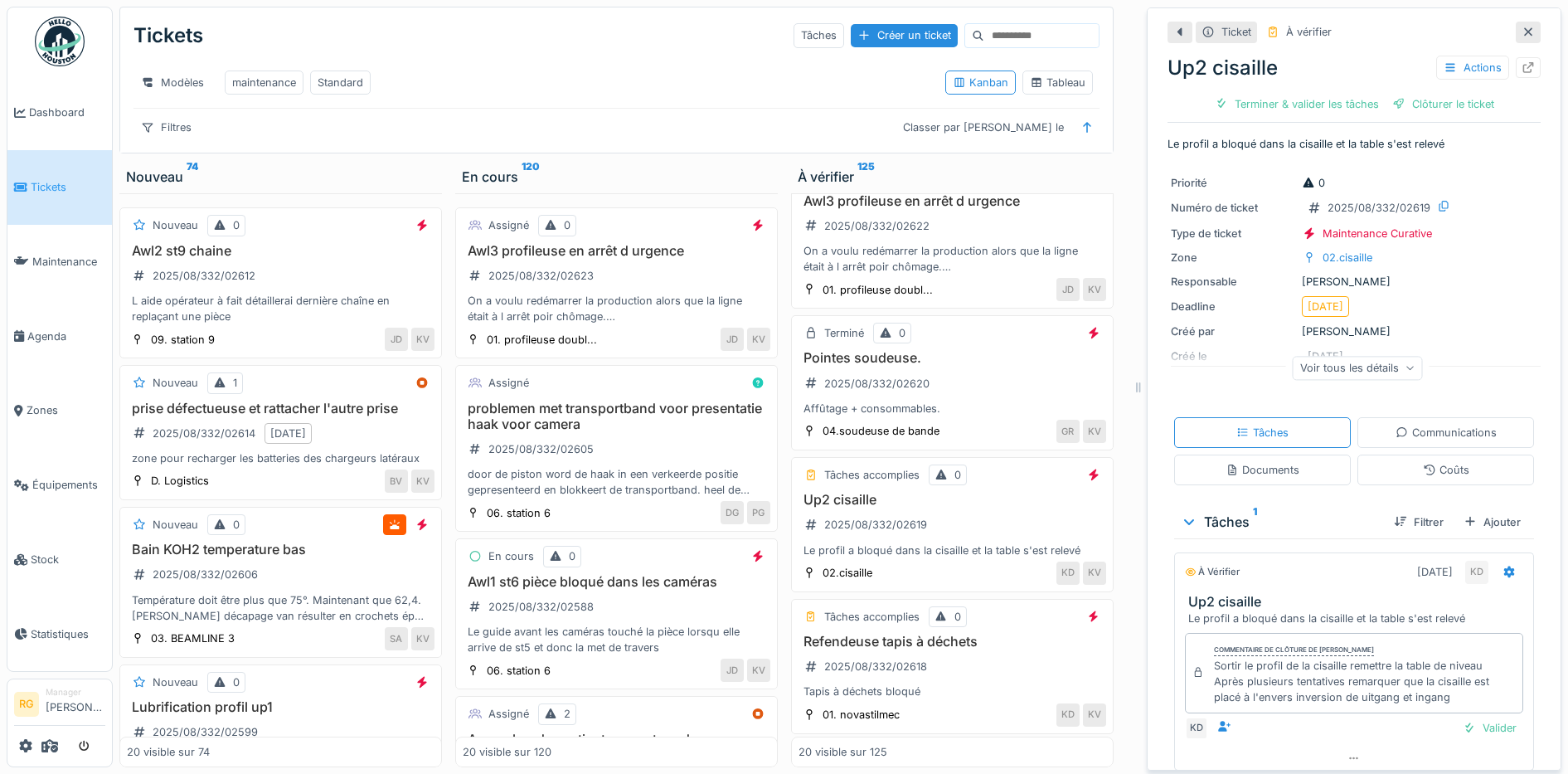
scroll to position [54, 0]
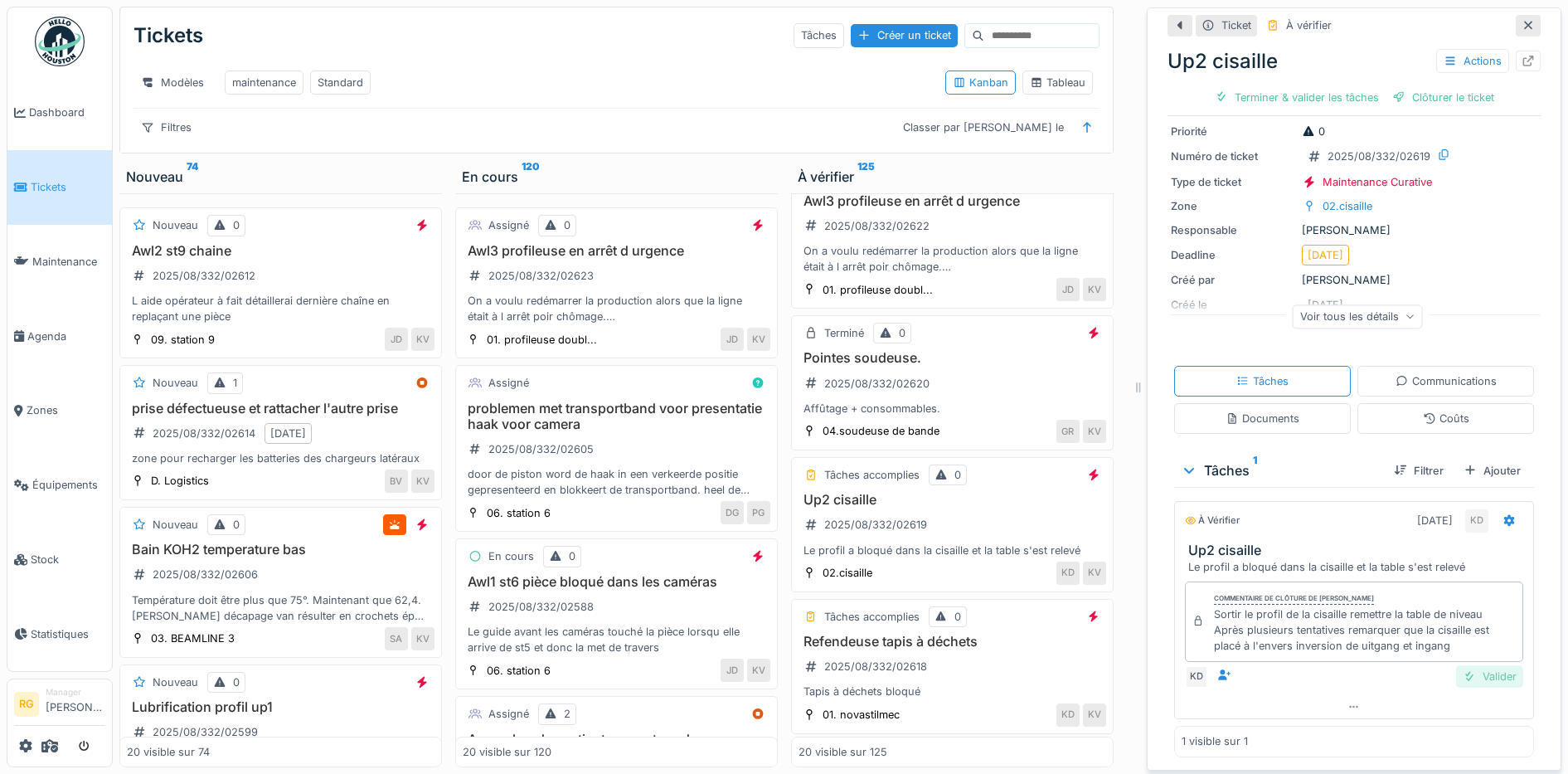
click at [1466, 665] on div "Valider" at bounding box center [1490, 675] width 67 height 22
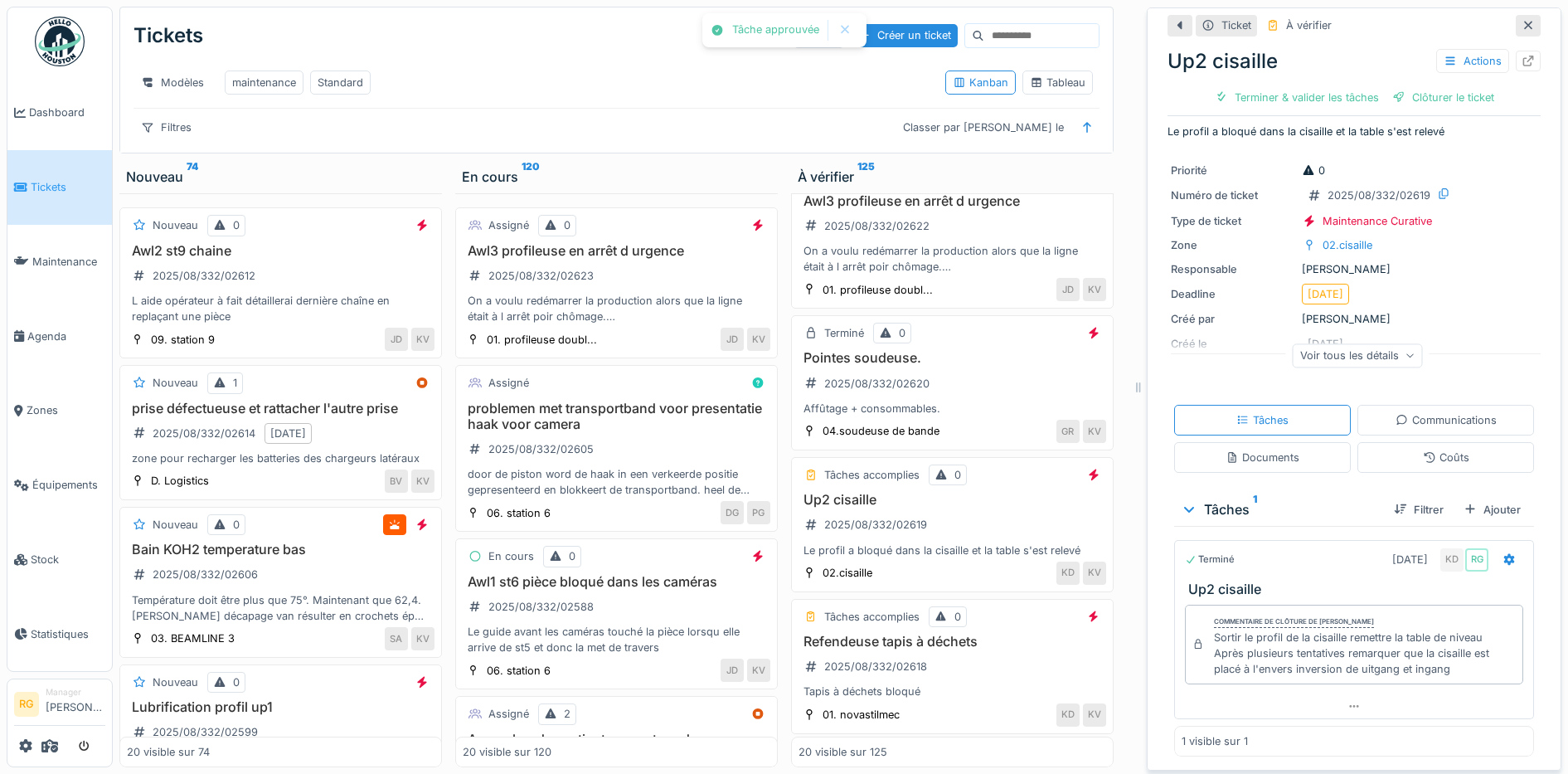
scroll to position [15, 0]
click at [1343, 86] on div "Clôturer le ticket" at bounding box center [1354, 97] width 115 height 22
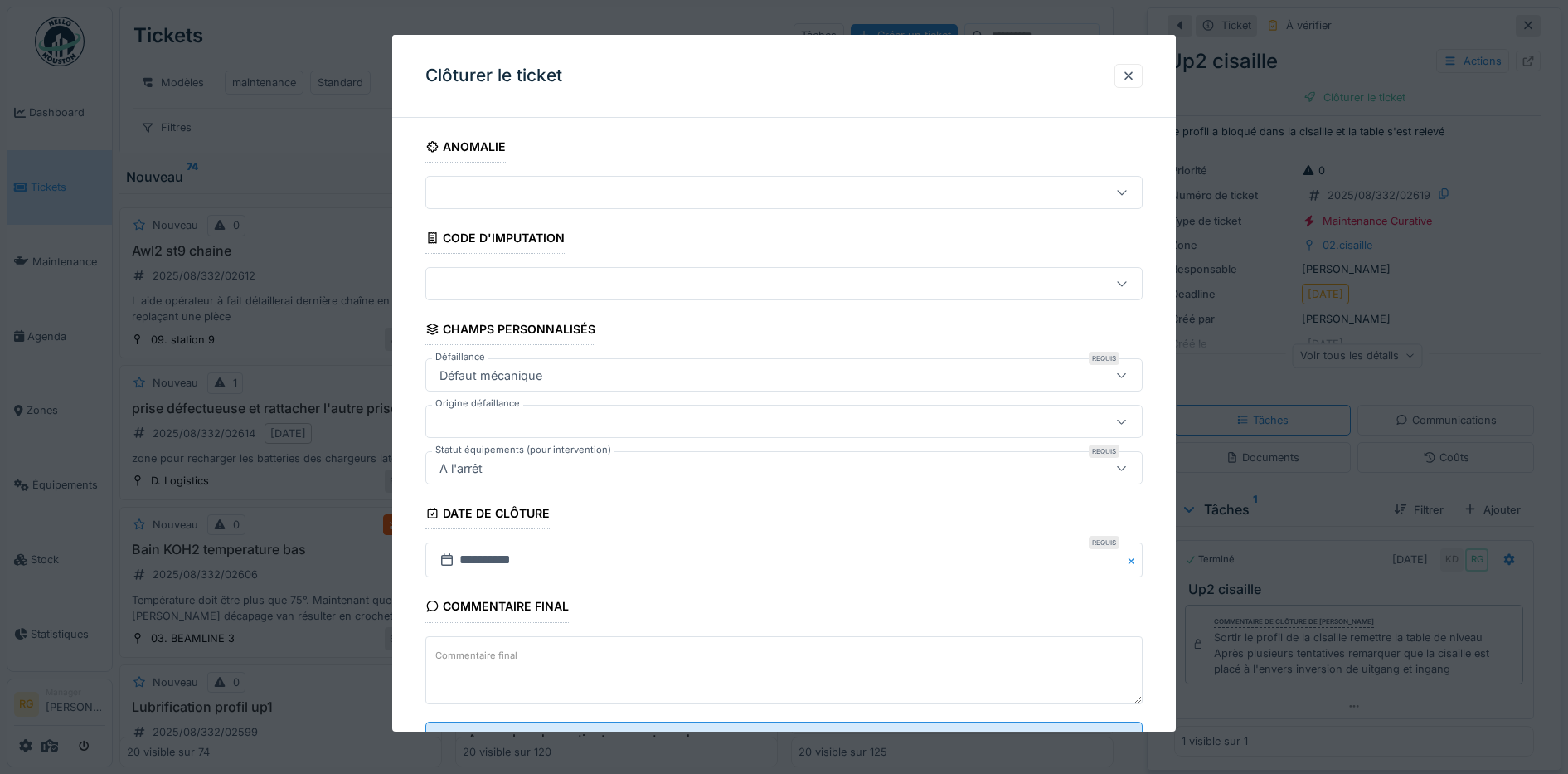
click at [541, 660] on textarea "Commentaire final" at bounding box center [784, 669] width 718 height 68
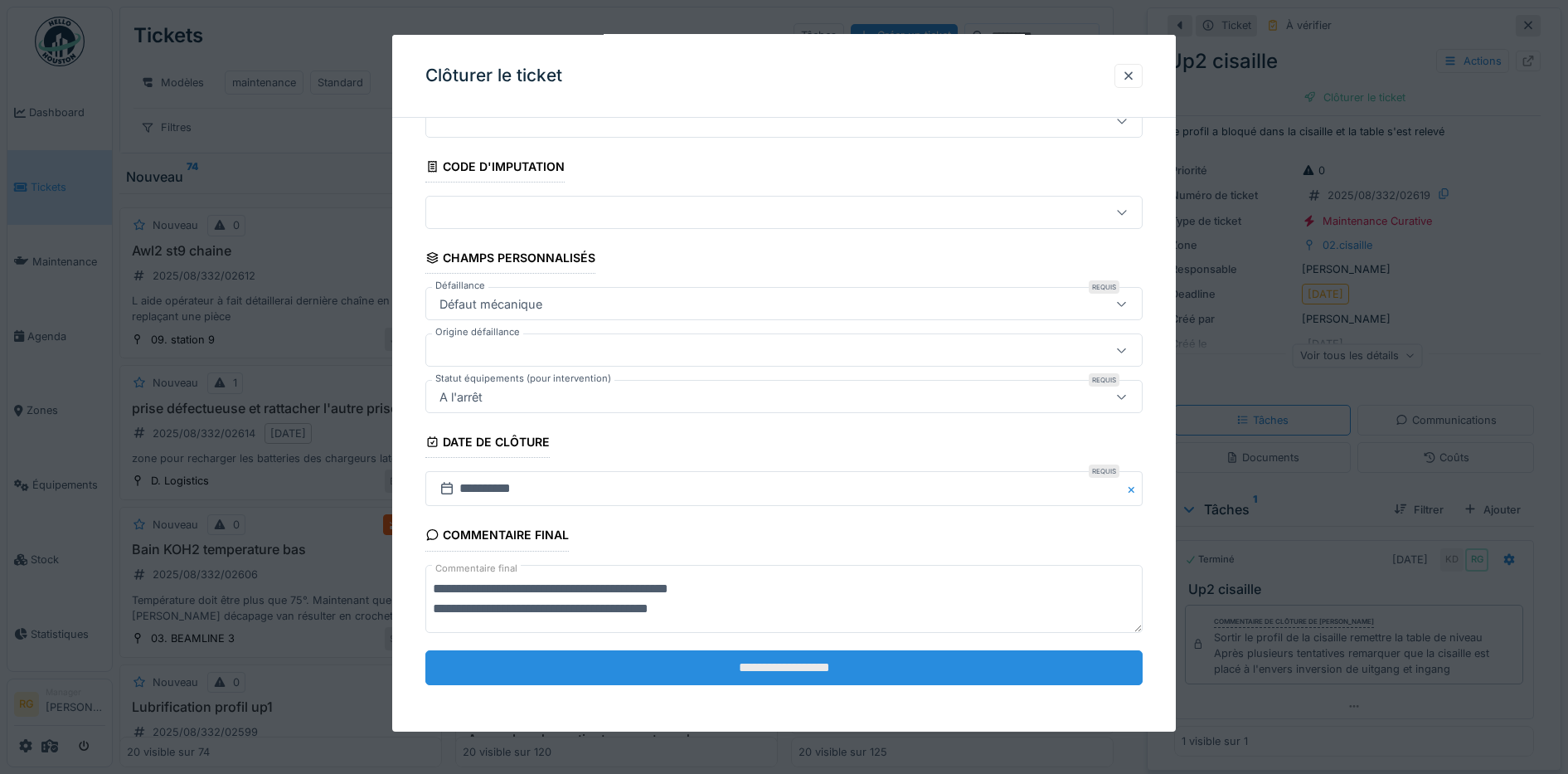
type textarea "**********"
click at [745, 673] on input "**********" at bounding box center [784, 667] width 718 height 35
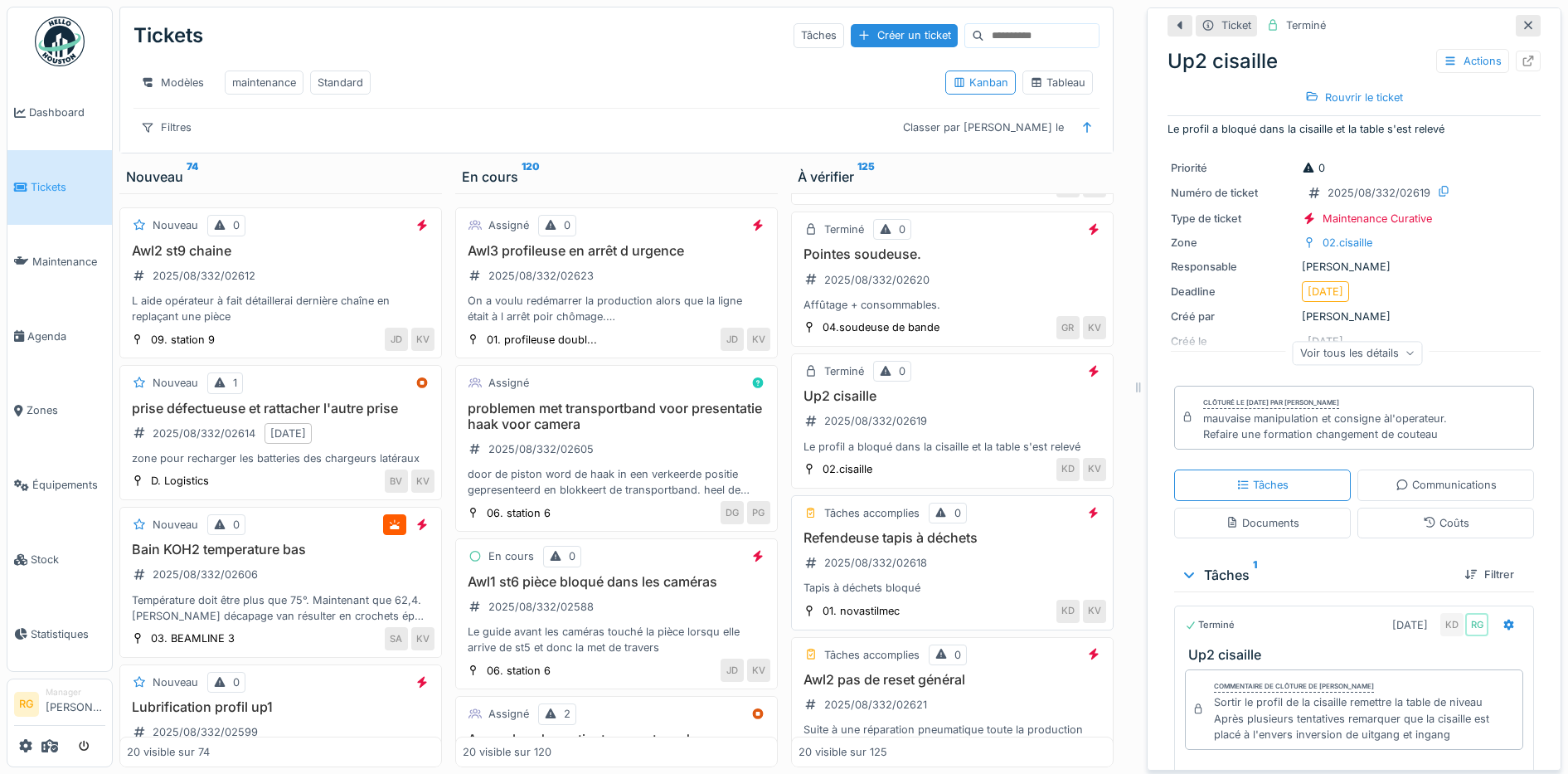
scroll to position [415, 0]
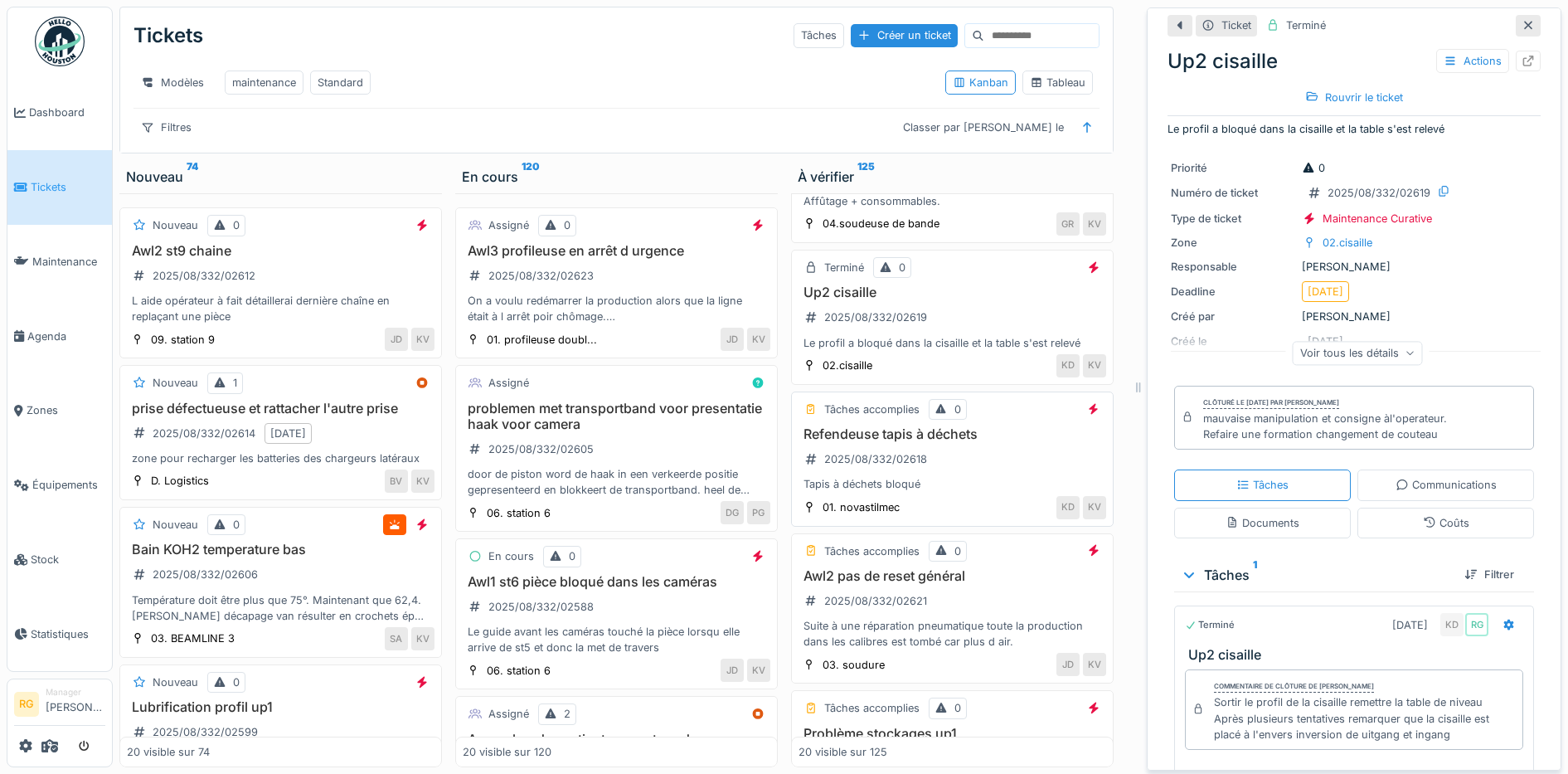
click at [955, 468] on div "Refendeuse tapis à déchets 2025/08/332/02618 Tapis à déchets bloqué" at bounding box center [952, 459] width 307 height 66
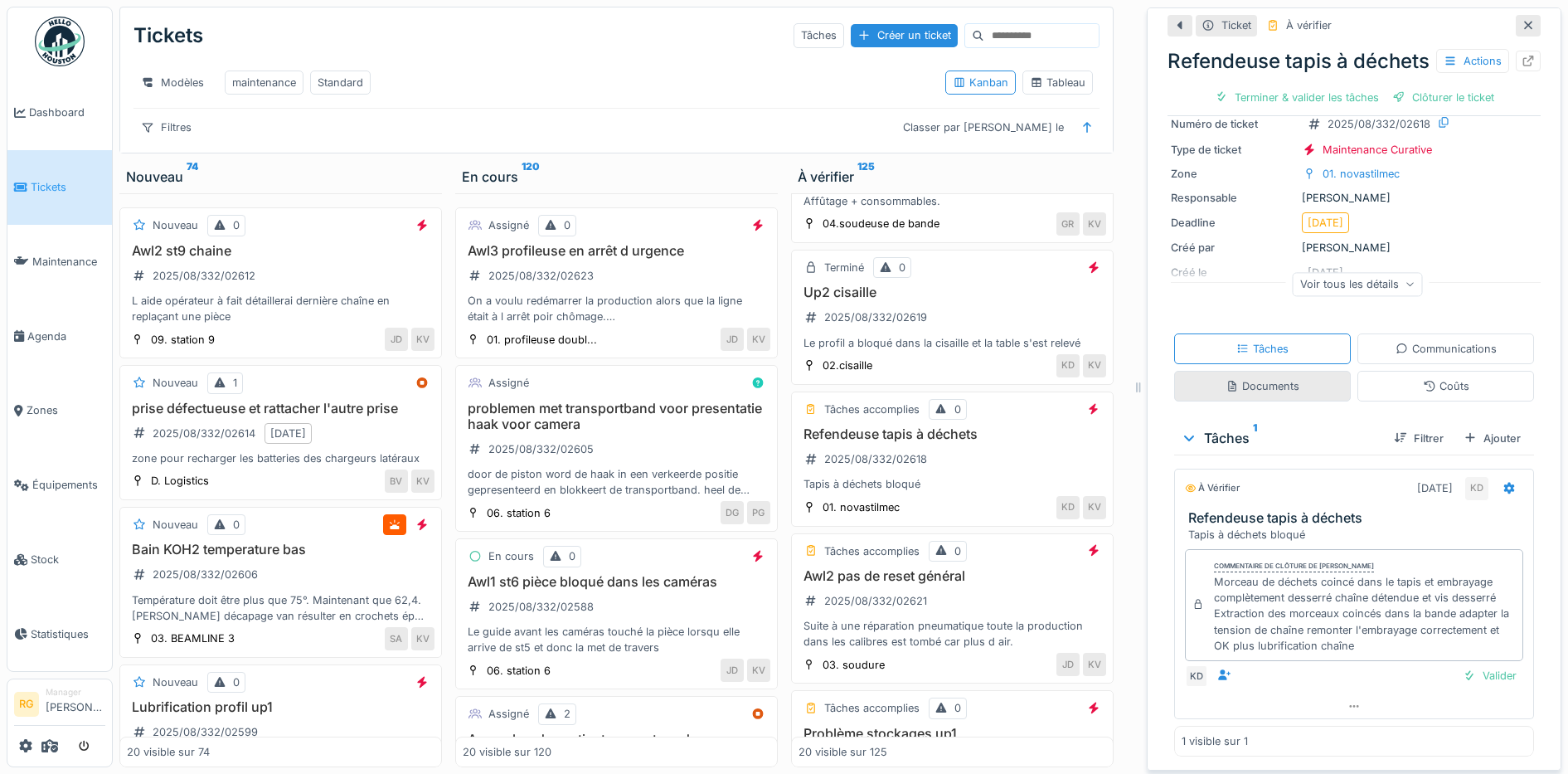
scroll to position [115, 0]
click at [1461, 664] on div "Valider" at bounding box center [1490, 674] width 67 height 22
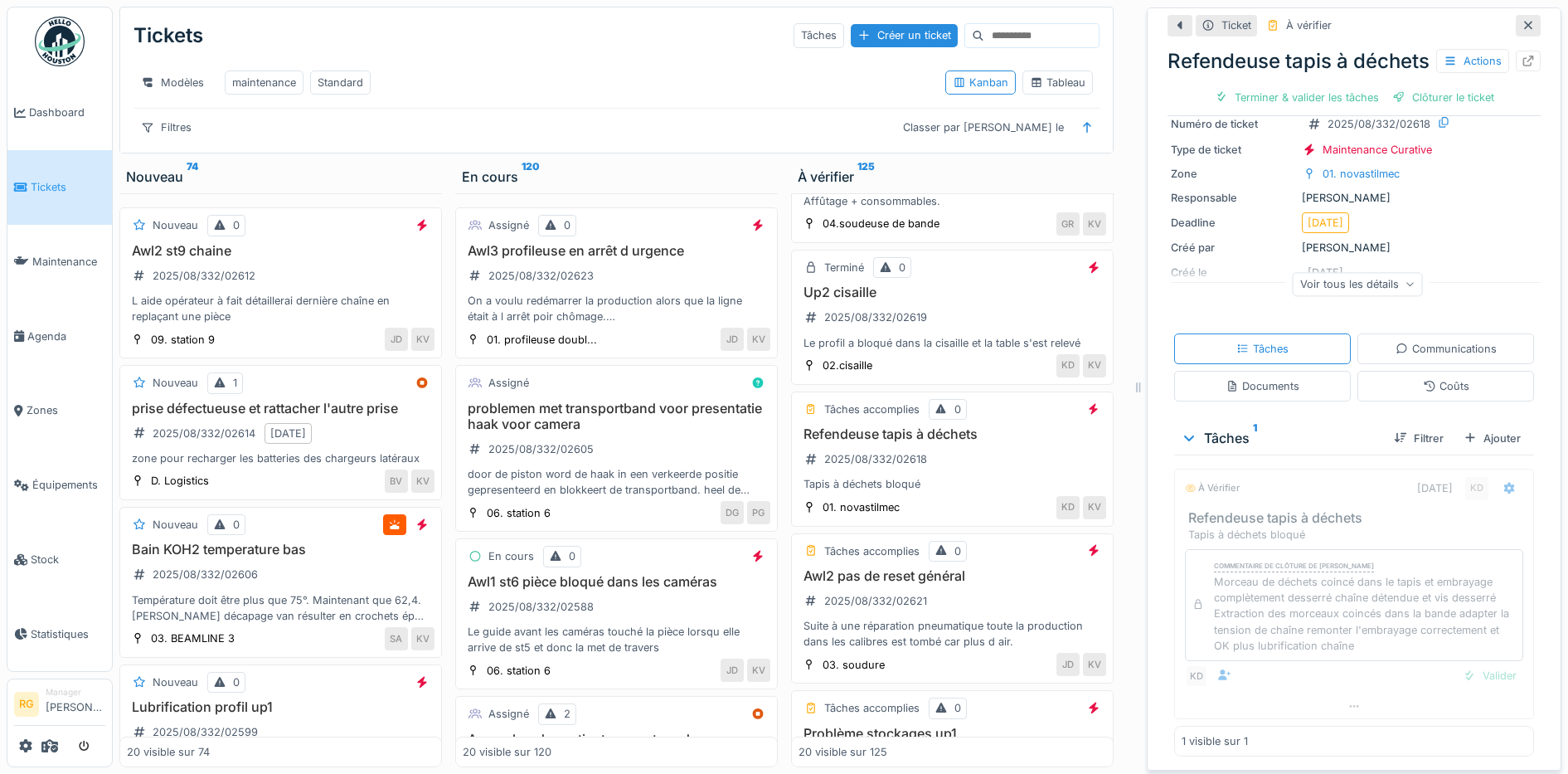
scroll to position [77, 0]
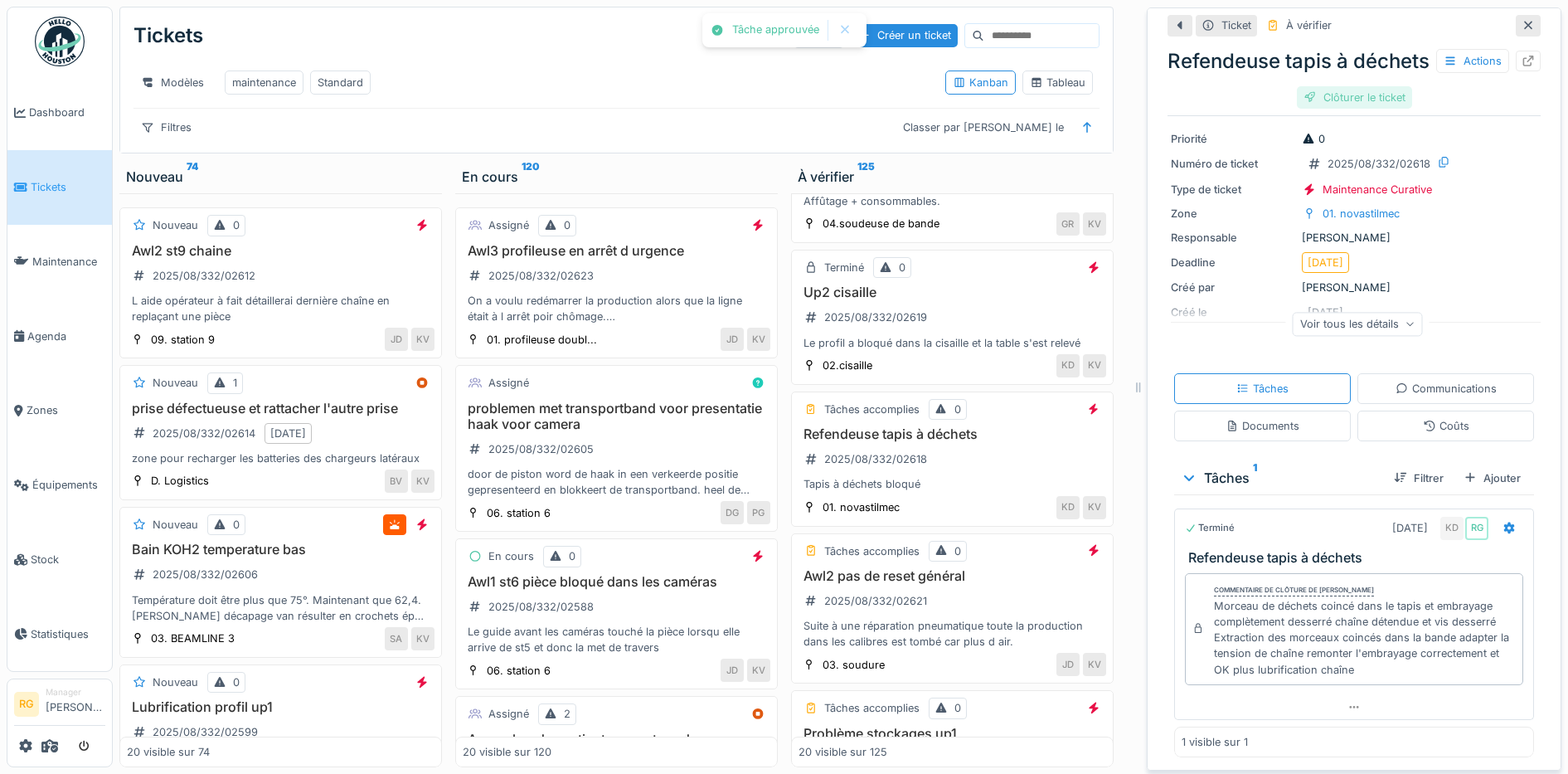
click at [1333, 108] on div "Clôturer le ticket" at bounding box center [1354, 97] width 115 height 22
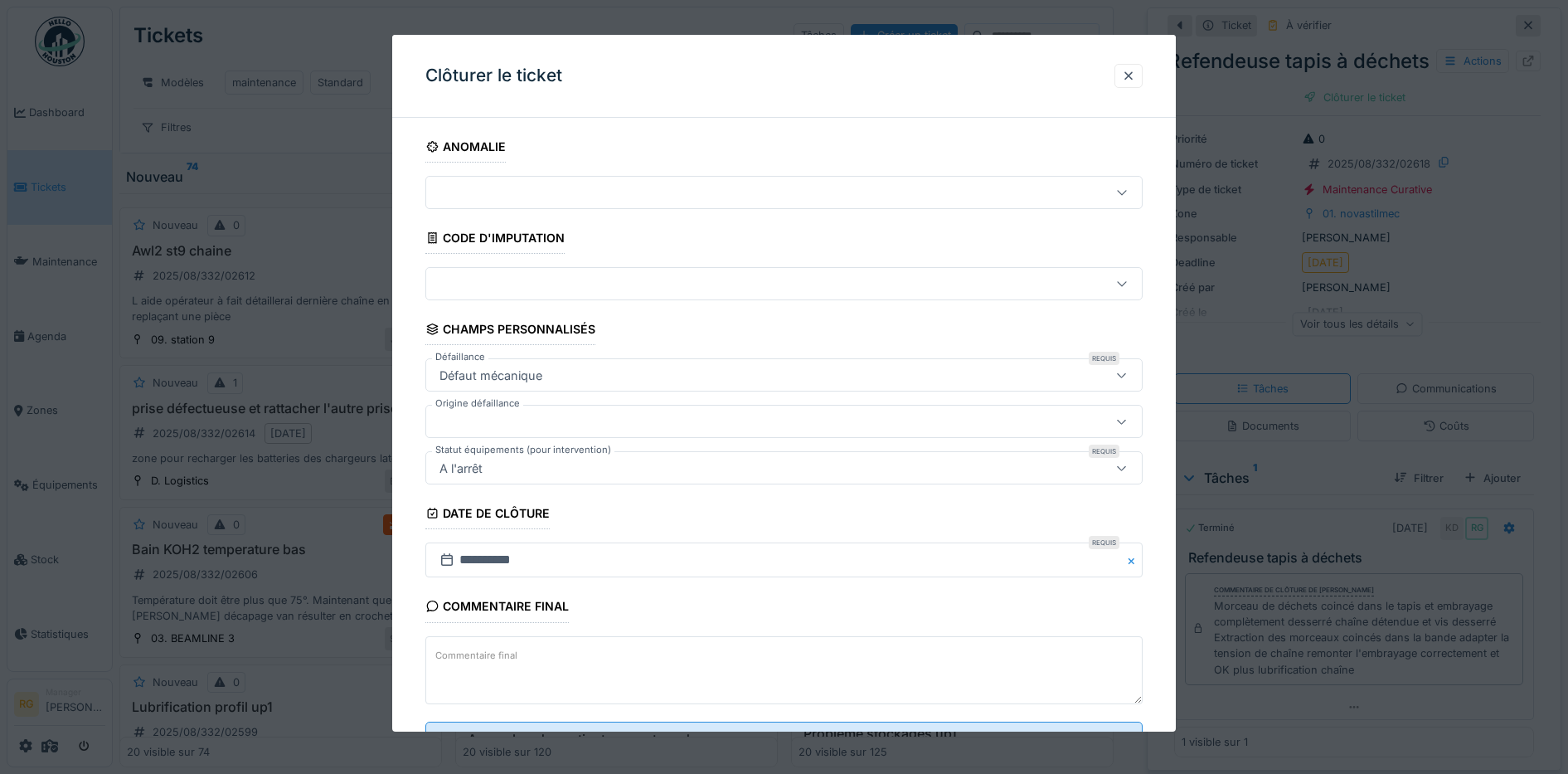
click at [604, 652] on textarea "Commentaire final" at bounding box center [784, 669] width 718 height 68
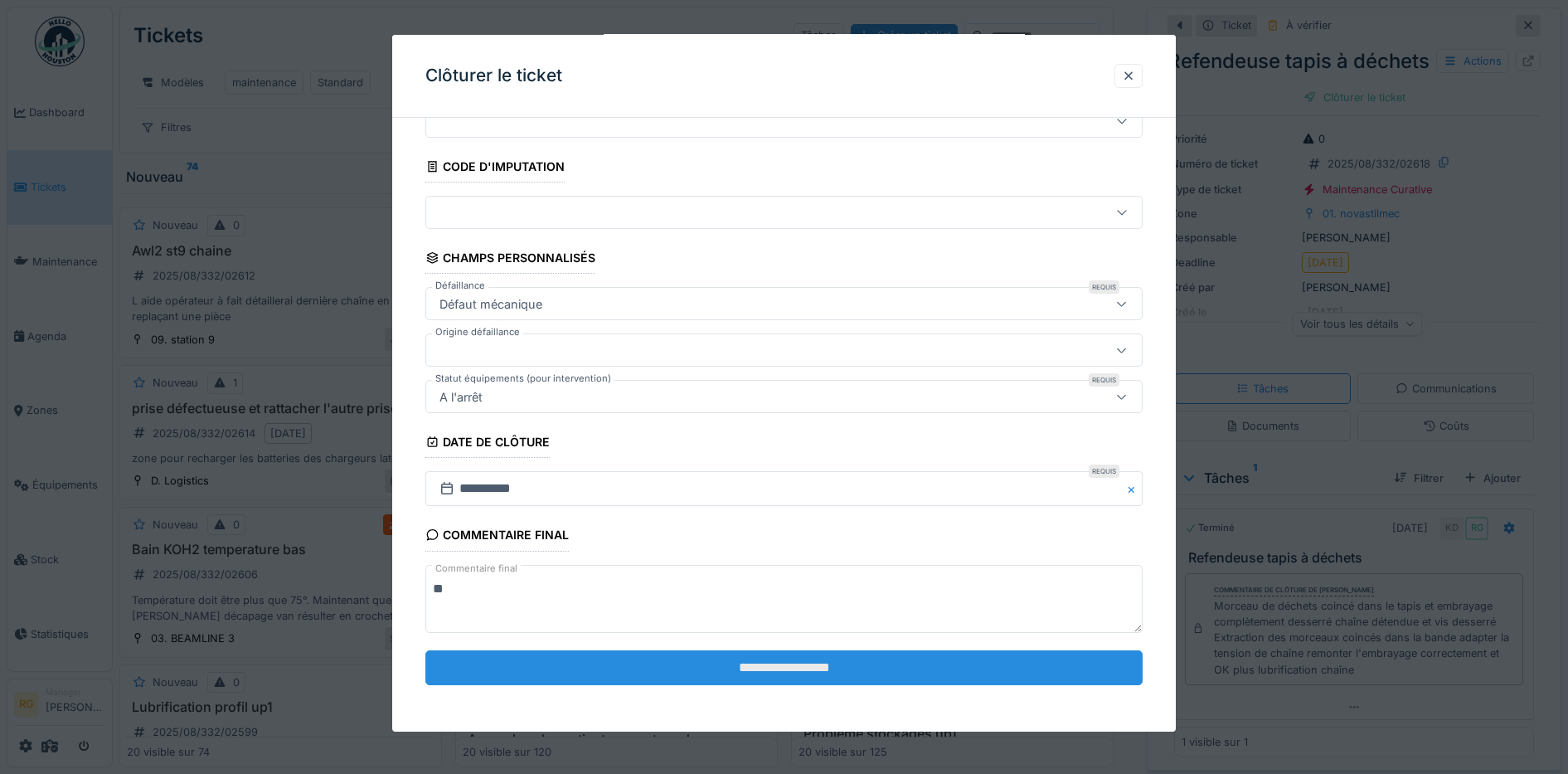
type textarea "**"
click at [829, 674] on input "**********" at bounding box center [784, 667] width 718 height 35
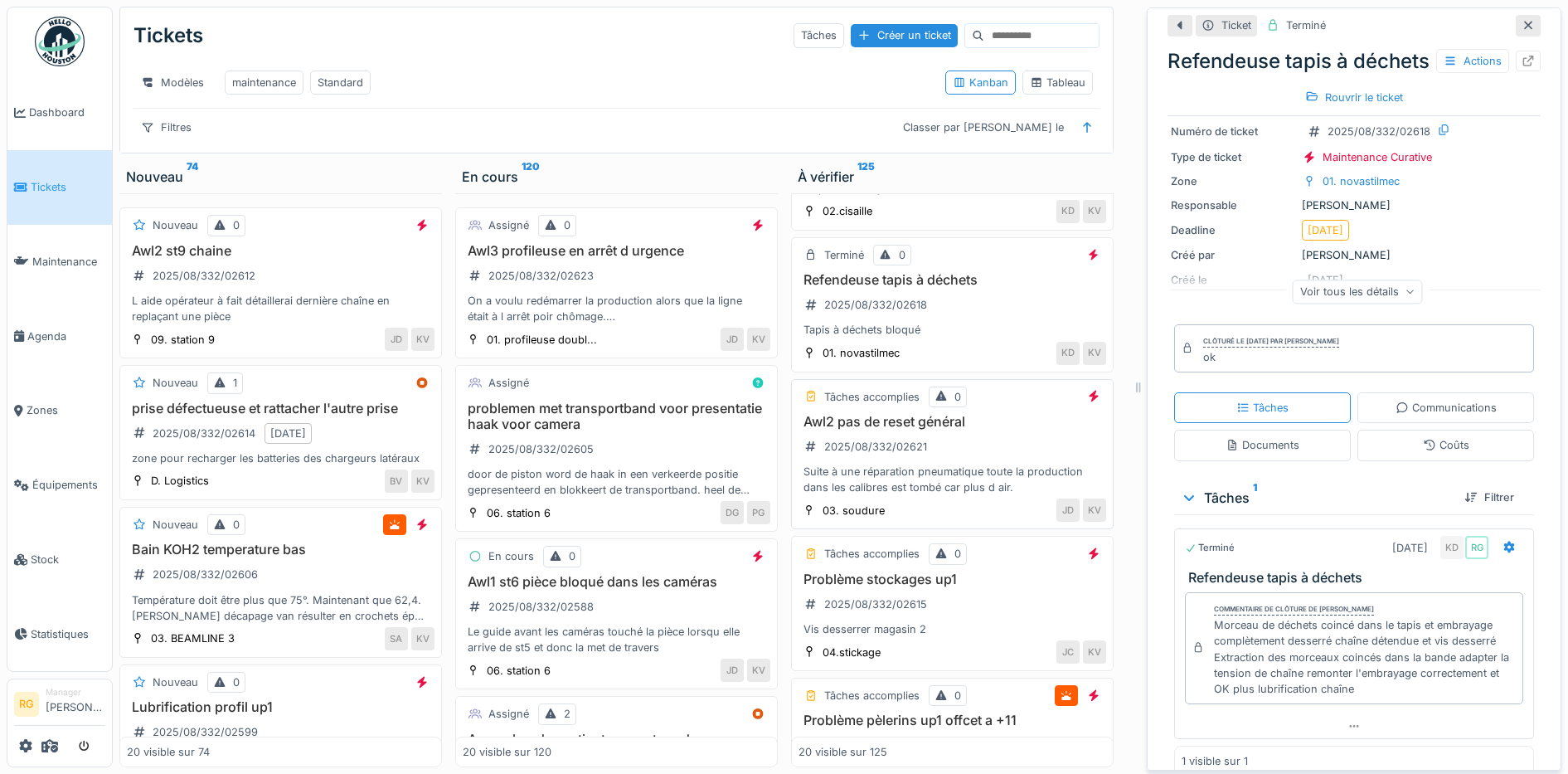
scroll to position [622, 0]
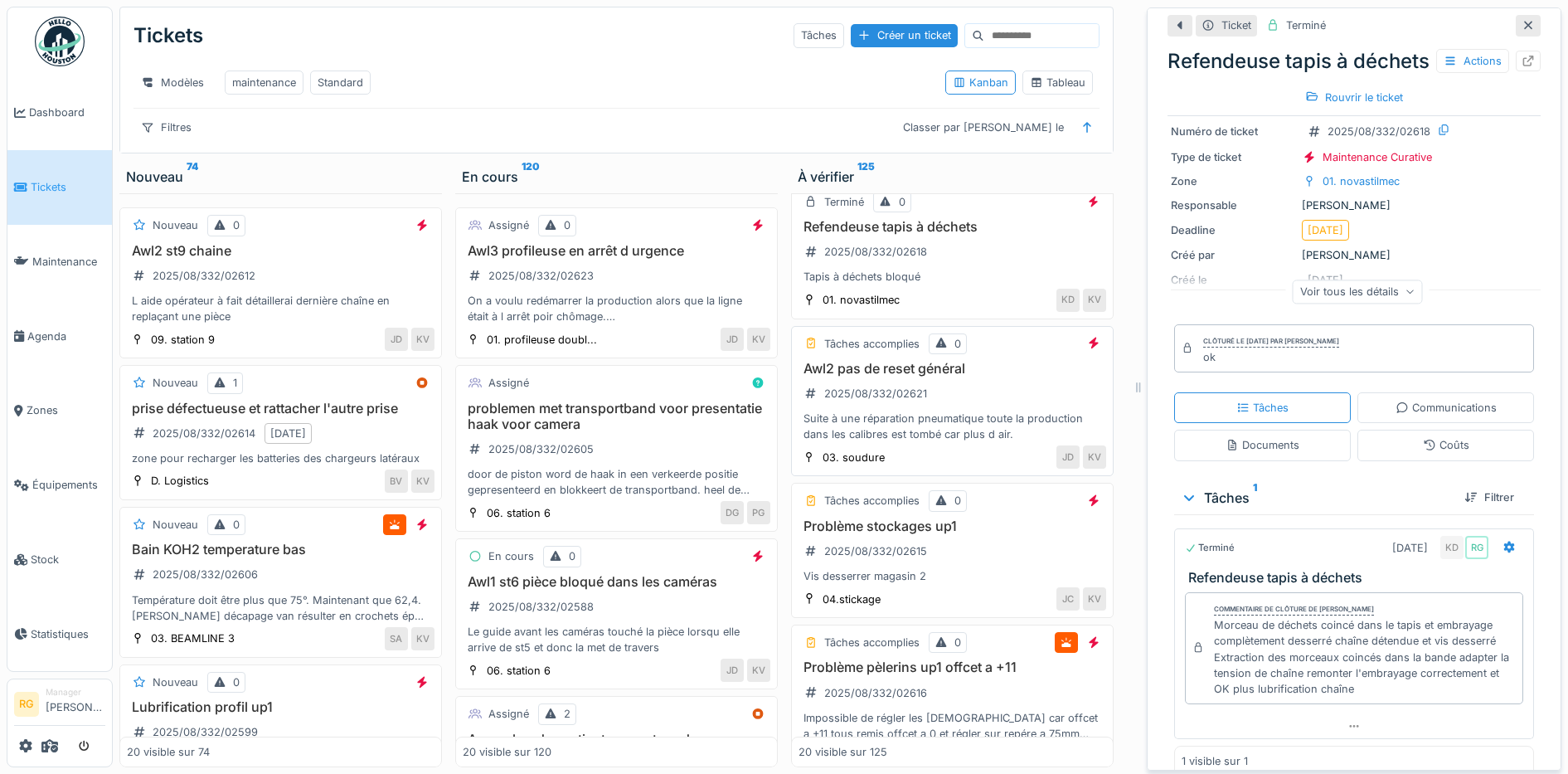
click at [960, 391] on div "Awl2 pas de reset général 2025/08/332/02621 Suite à une réparation pneumatique …" at bounding box center [952, 402] width 307 height 82
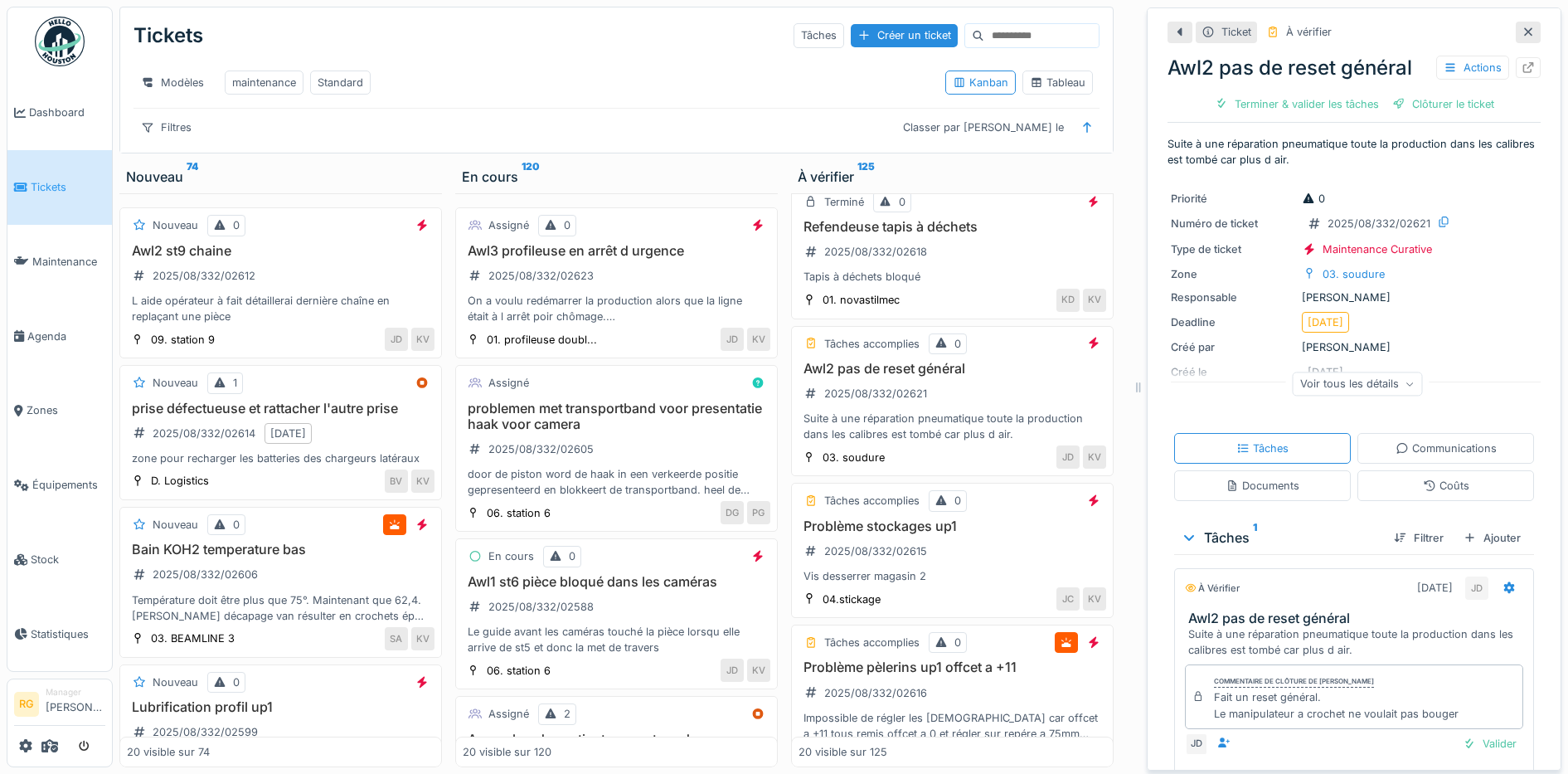
scroll to position [70, 0]
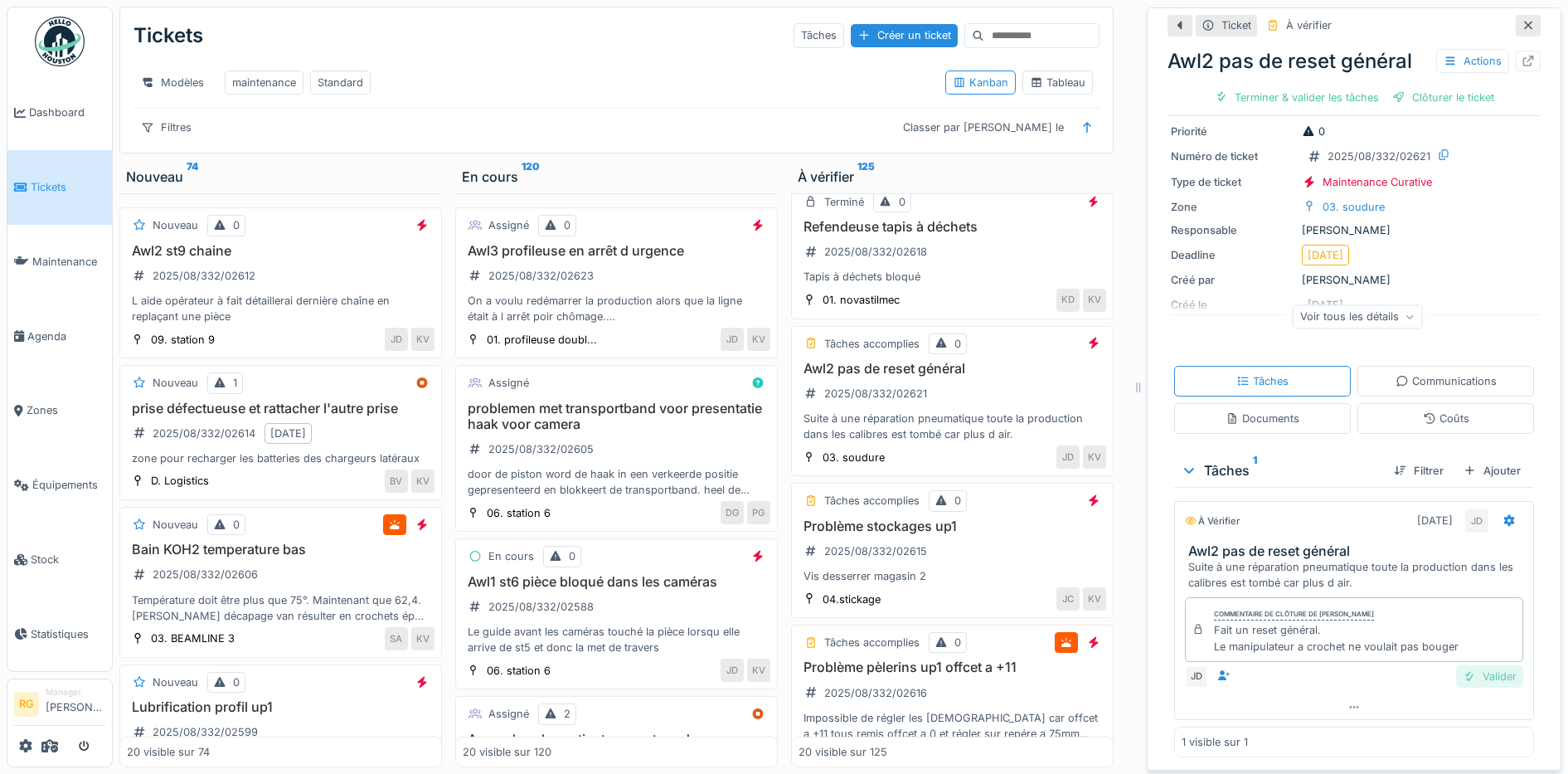
click at [1472, 665] on div "Valider" at bounding box center [1490, 675] width 67 height 22
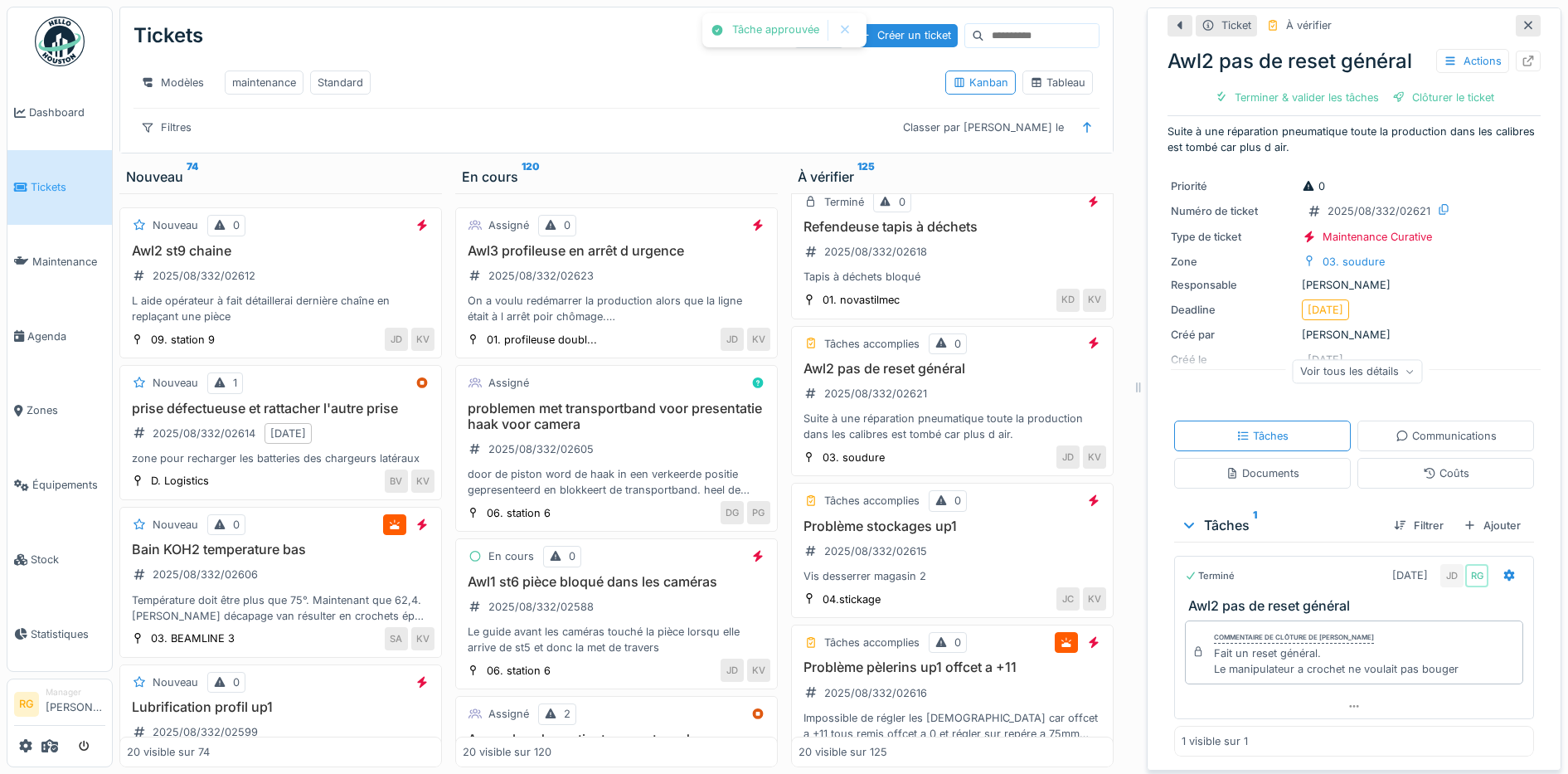
scroll to position [15, 0]
click at [1354, 87] on div "Clôturer le ticket" at bounding box center [1354, 97] width 115 height 22
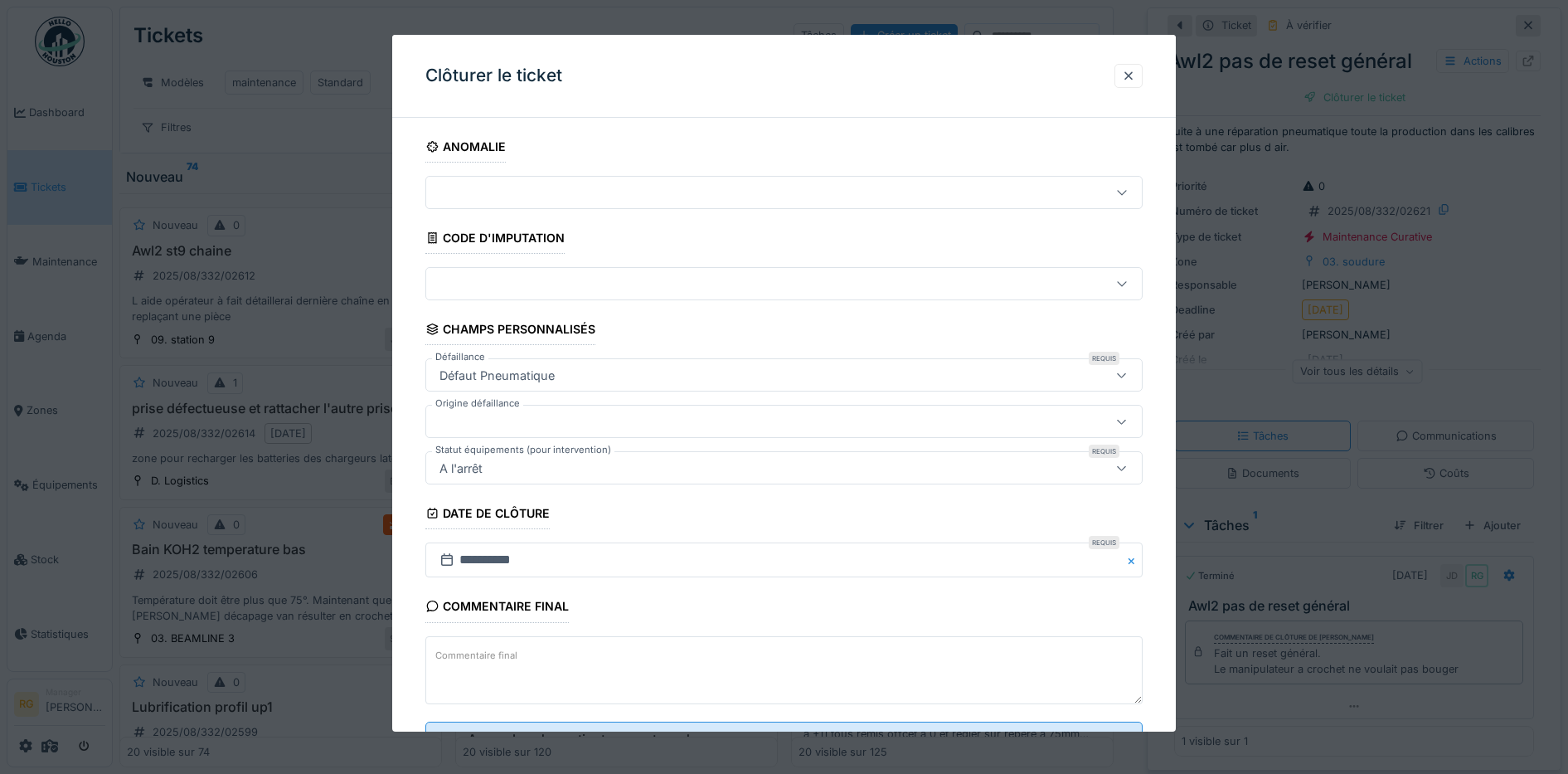
click at [596, 663] on textarea "Commentaire final" at bounding box center [784, 669] width 718 height 68
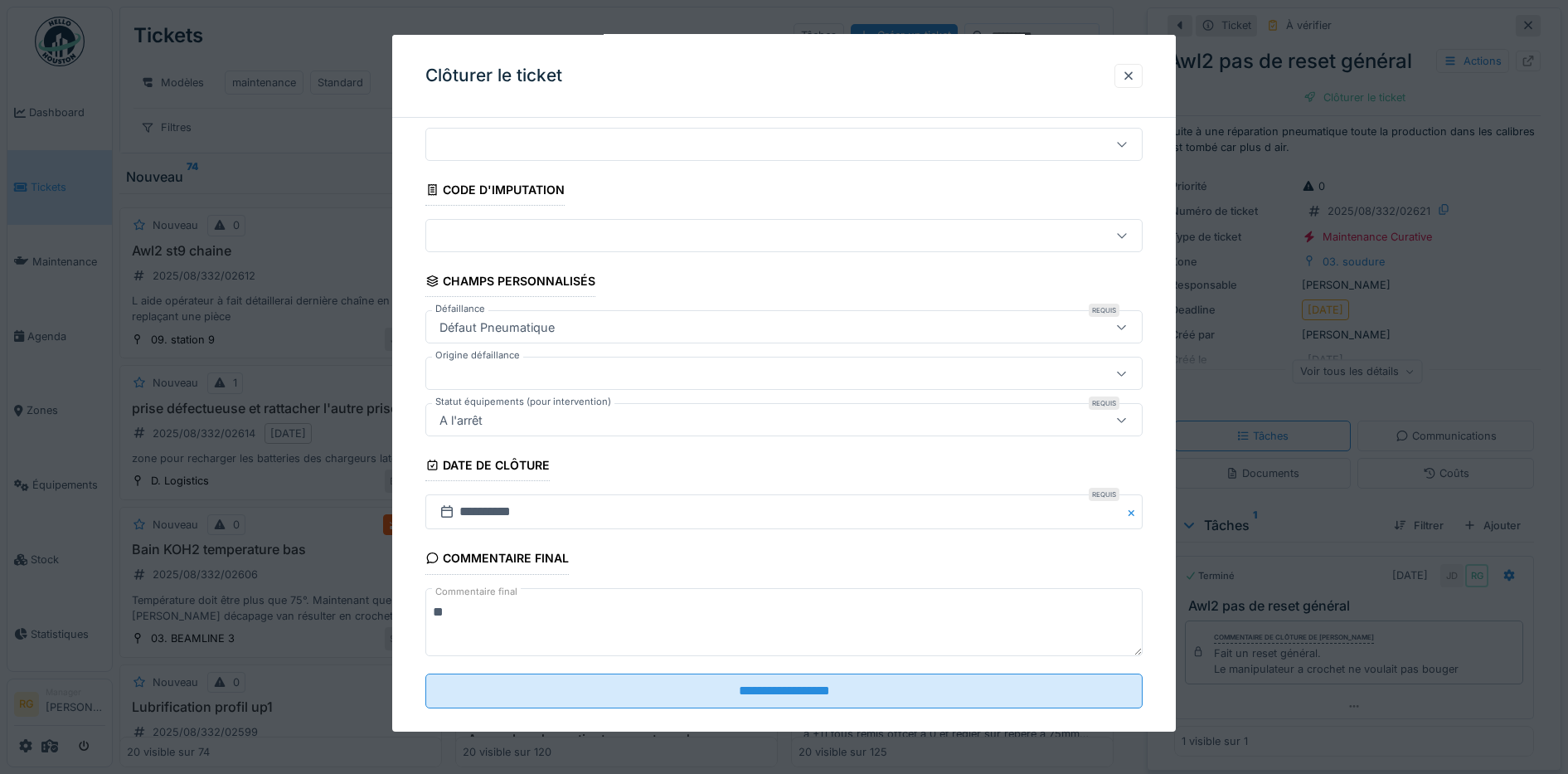
scroll to position [71, 0]
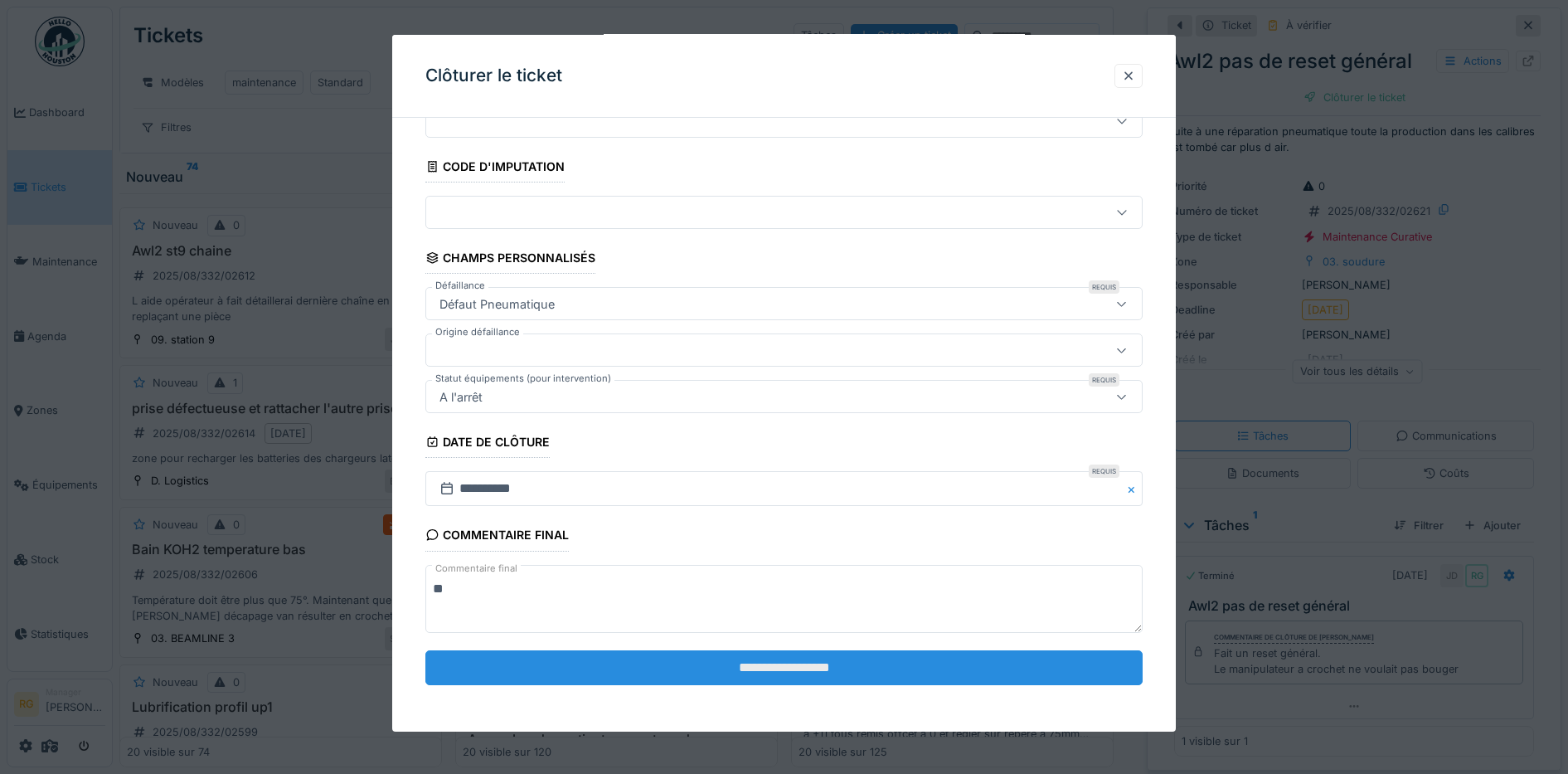
type textarea "**"
click at [788, 672] on input "**********" at bounding box center [784, 667] width 718 height 35
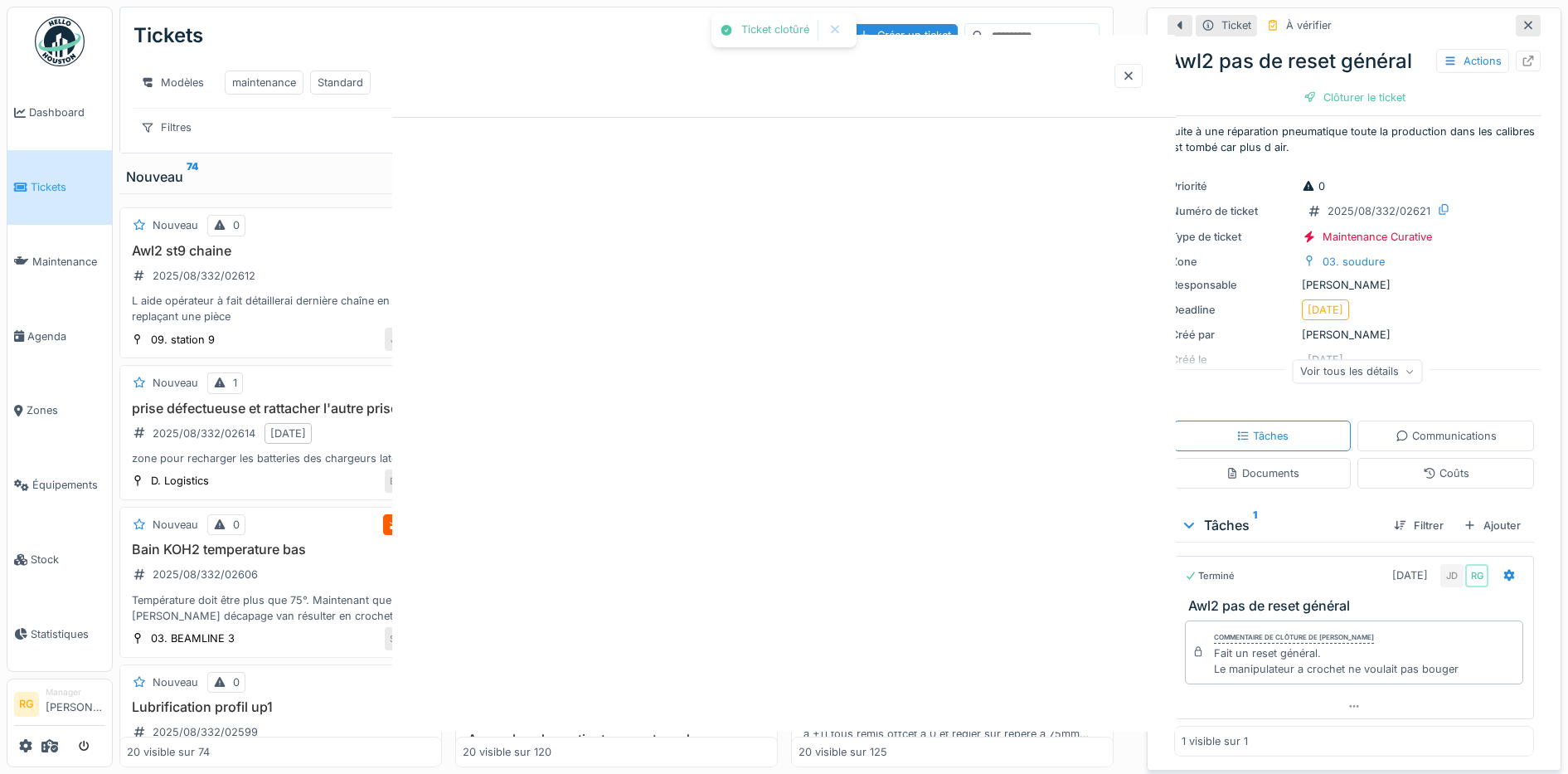
scroll to position [0, 0]
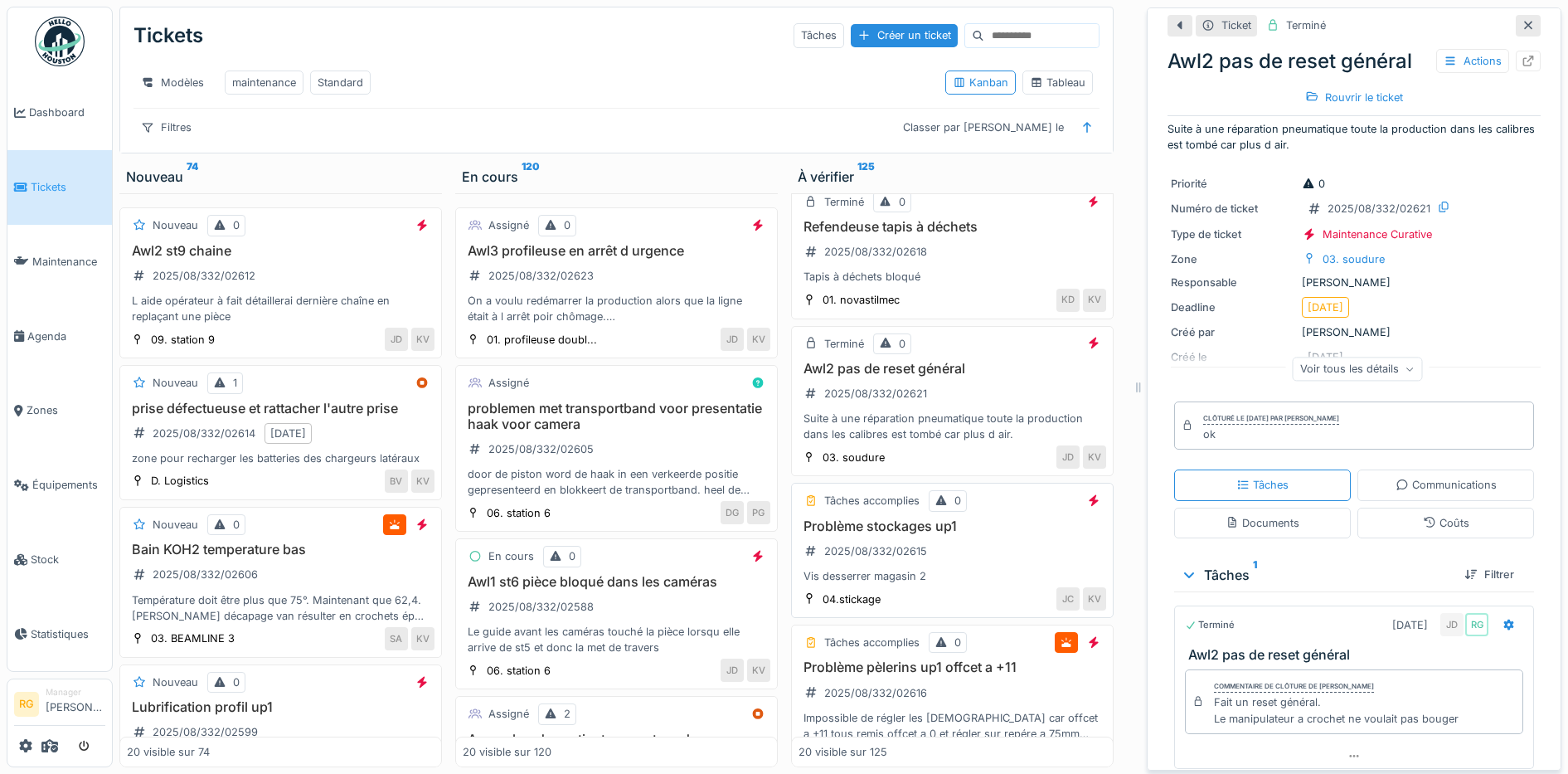
click at [1031, 560] on div "Problème stockages up1 2025/08/332/02615 Vis desserrer magasin 2" at bounding box center [952, 551] width 307 height 66
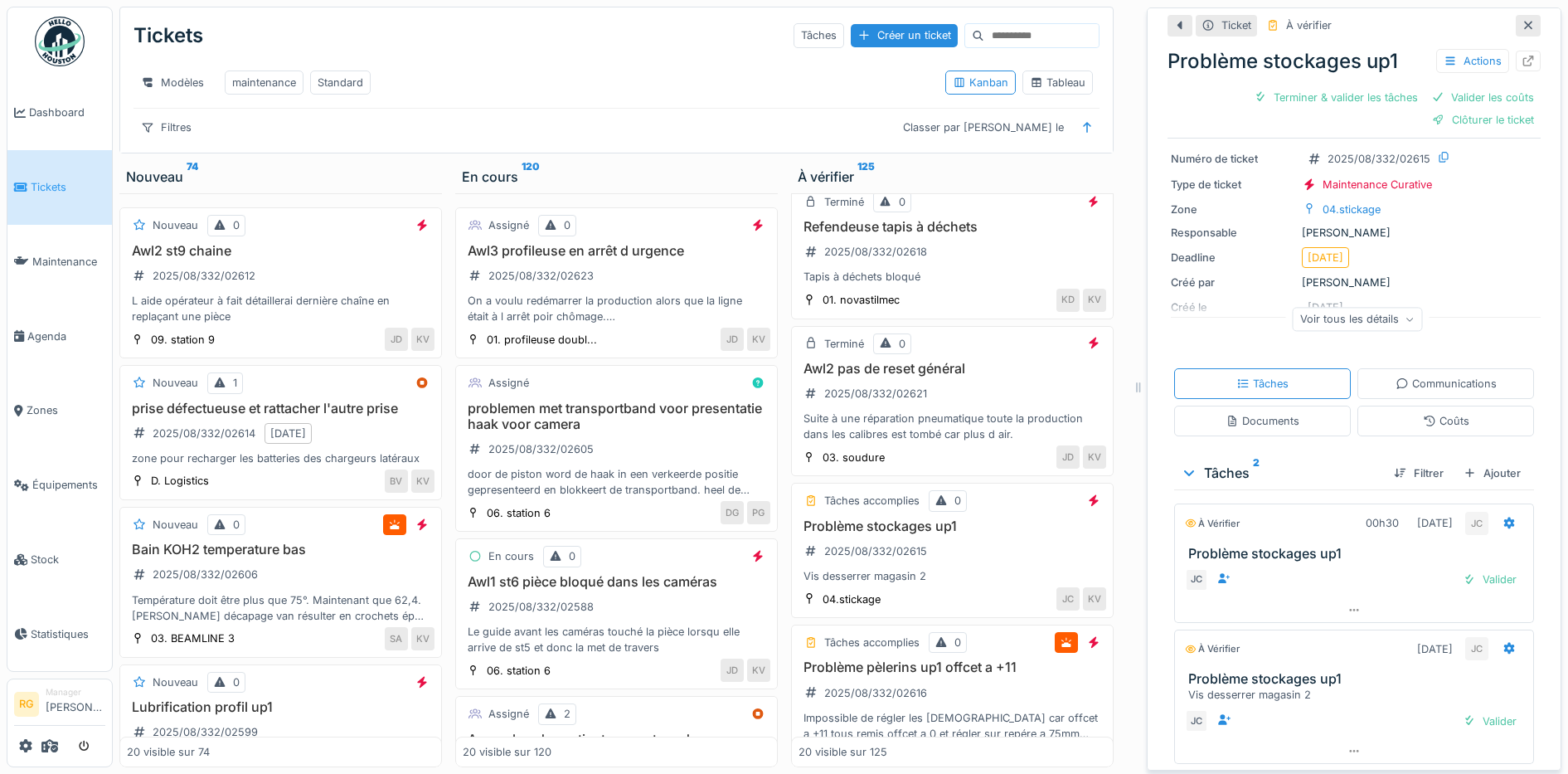
scroll to position [118, 0]
